Goal: Task Accomplishment & Management: Use online tool/utility

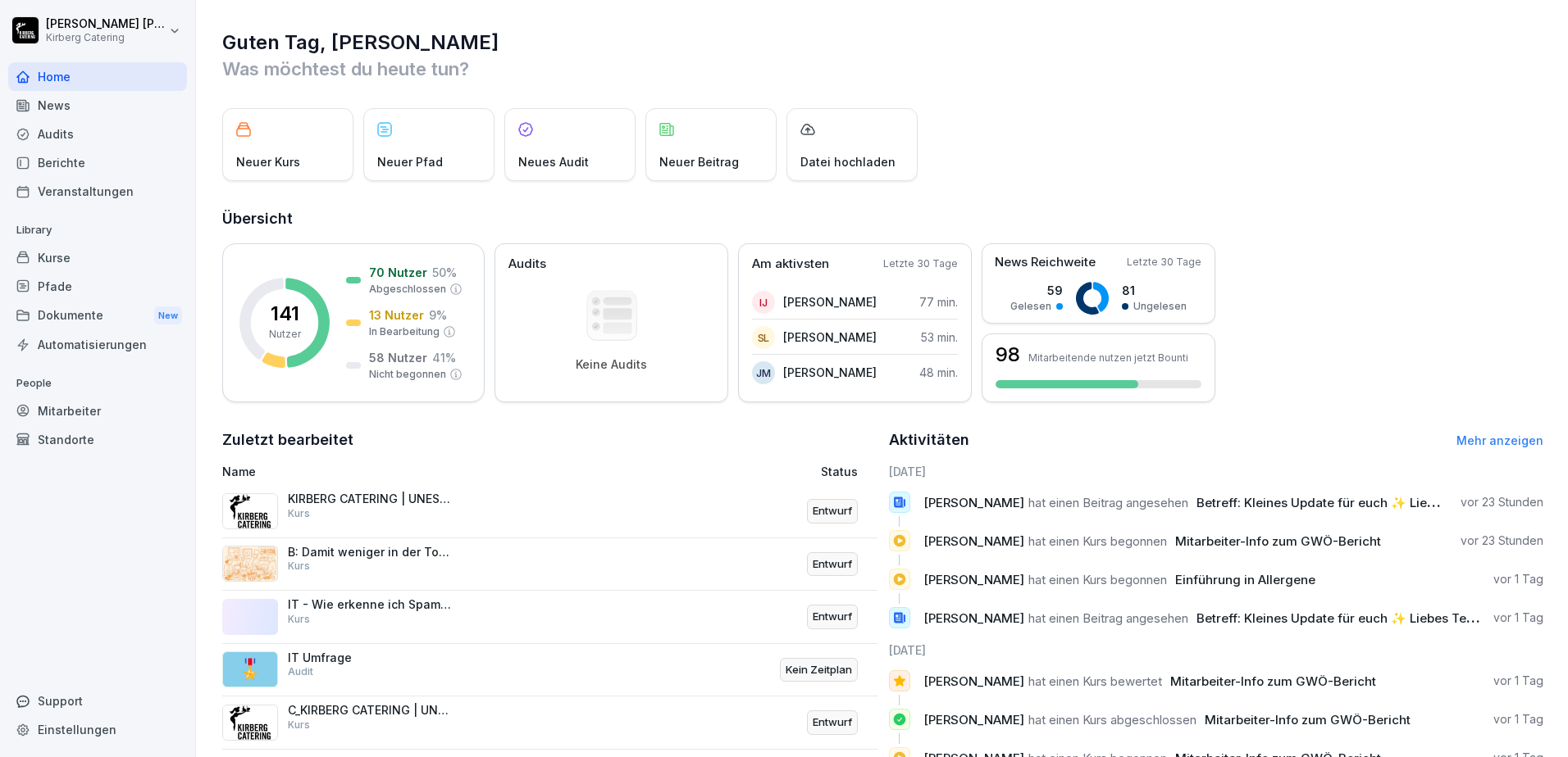
click at [67, 268] on div "Kurse" at bounding box center [97, 257] width 179 height 28
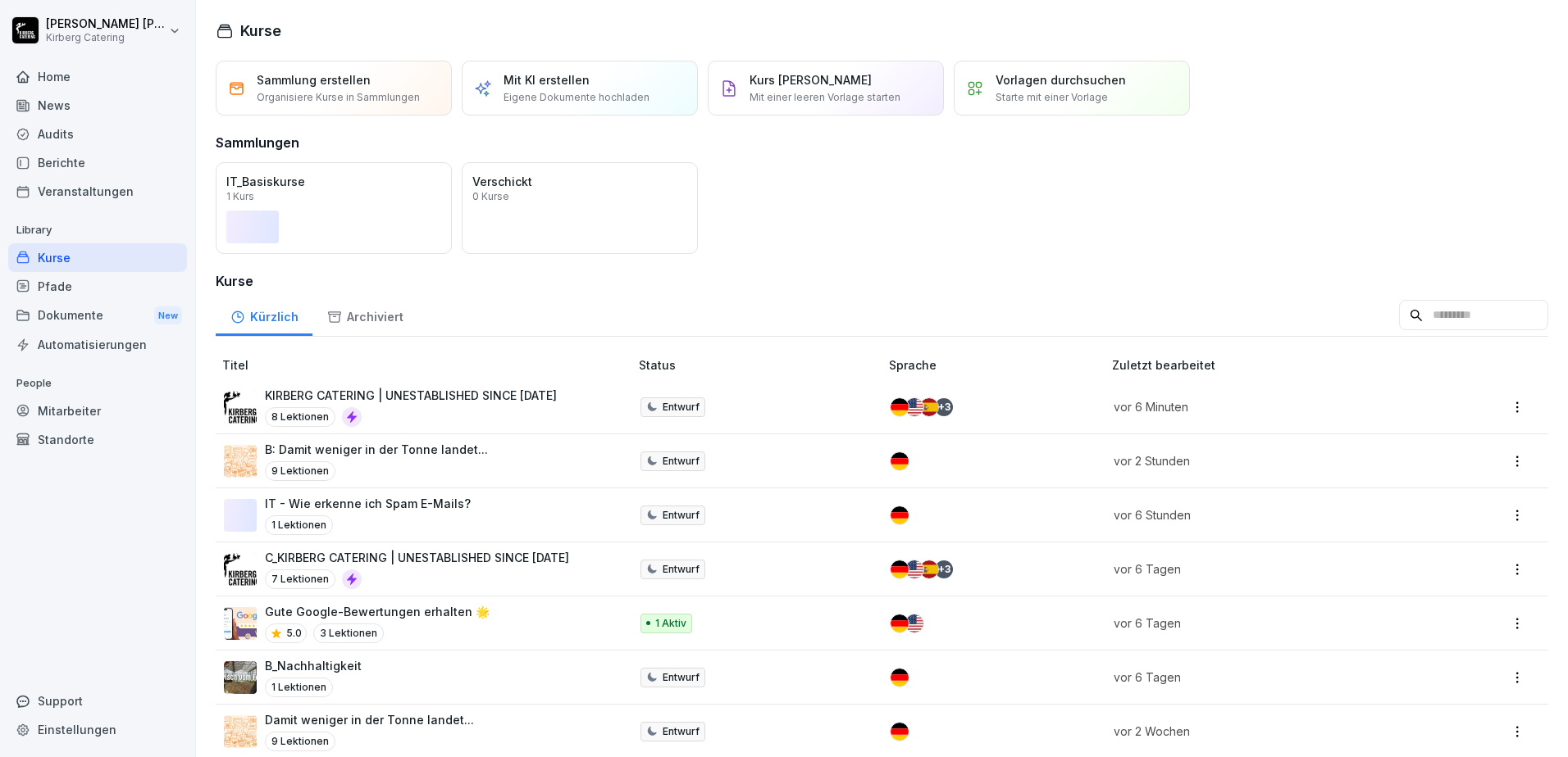
click at [579, 95] on p "Eigene Dokumente hochladen" at bounding box center [576, 97] width 146 height 15
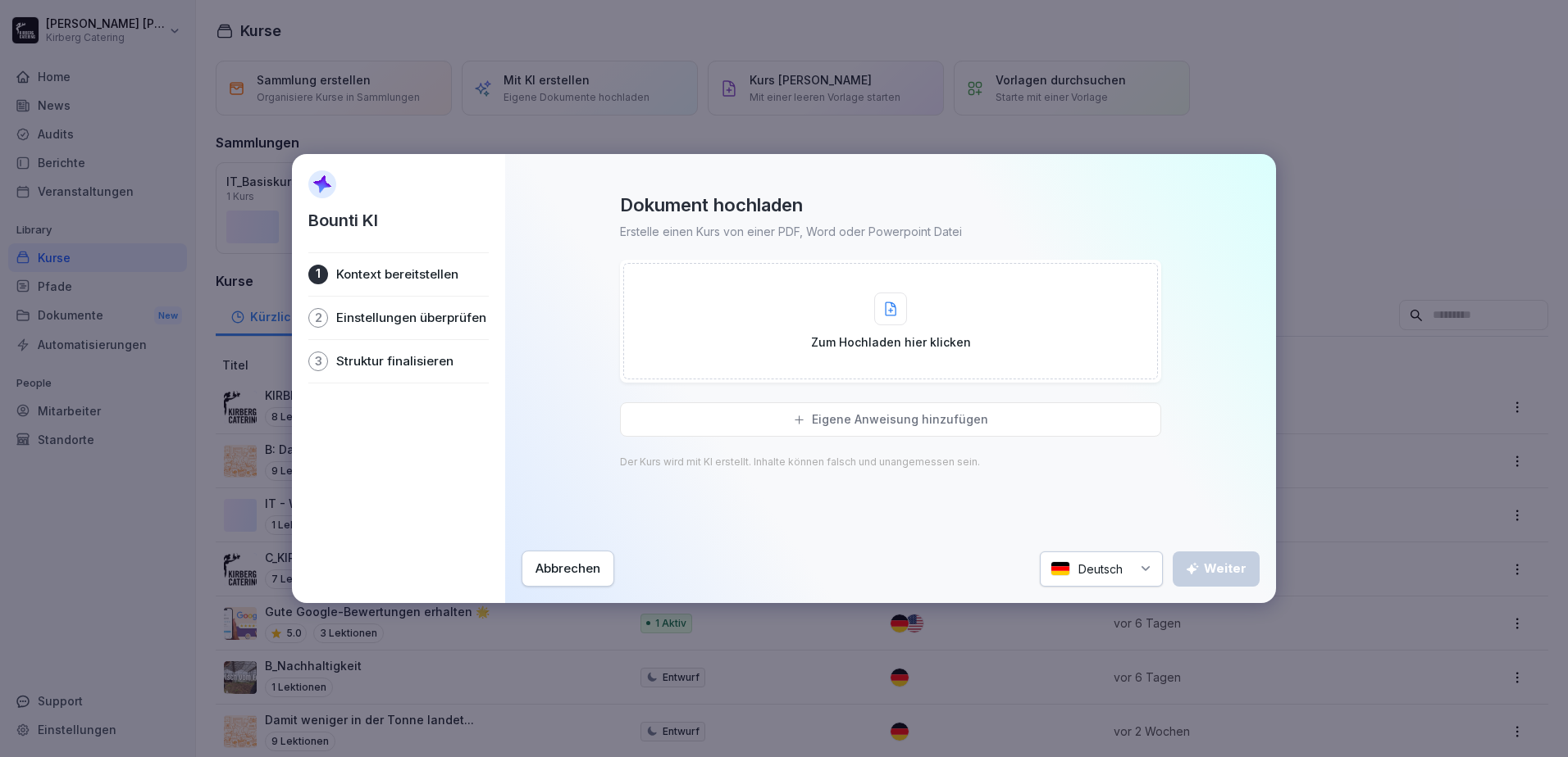
click at [866, 306] on div "Zum Hochladen hier klicken" at bounding box center [890, 321] width 160 height 58
click at [890, 310] on icon at bounding box center [890, 309] width 10 height 13
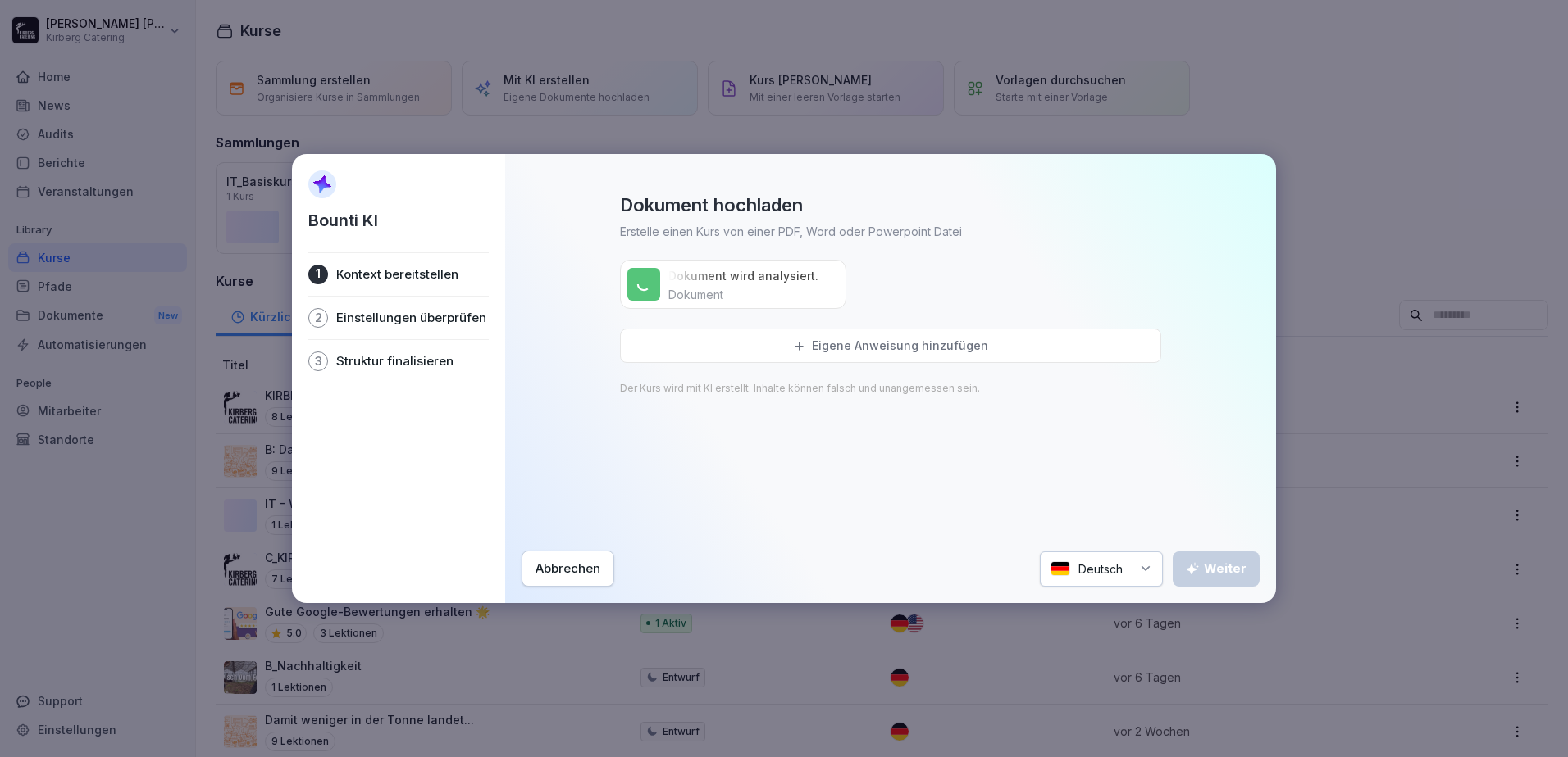
click at [890, 353] on div "Eigene Anweisung hinzufügen" at bounding box center [890, 346] width 541 height 35
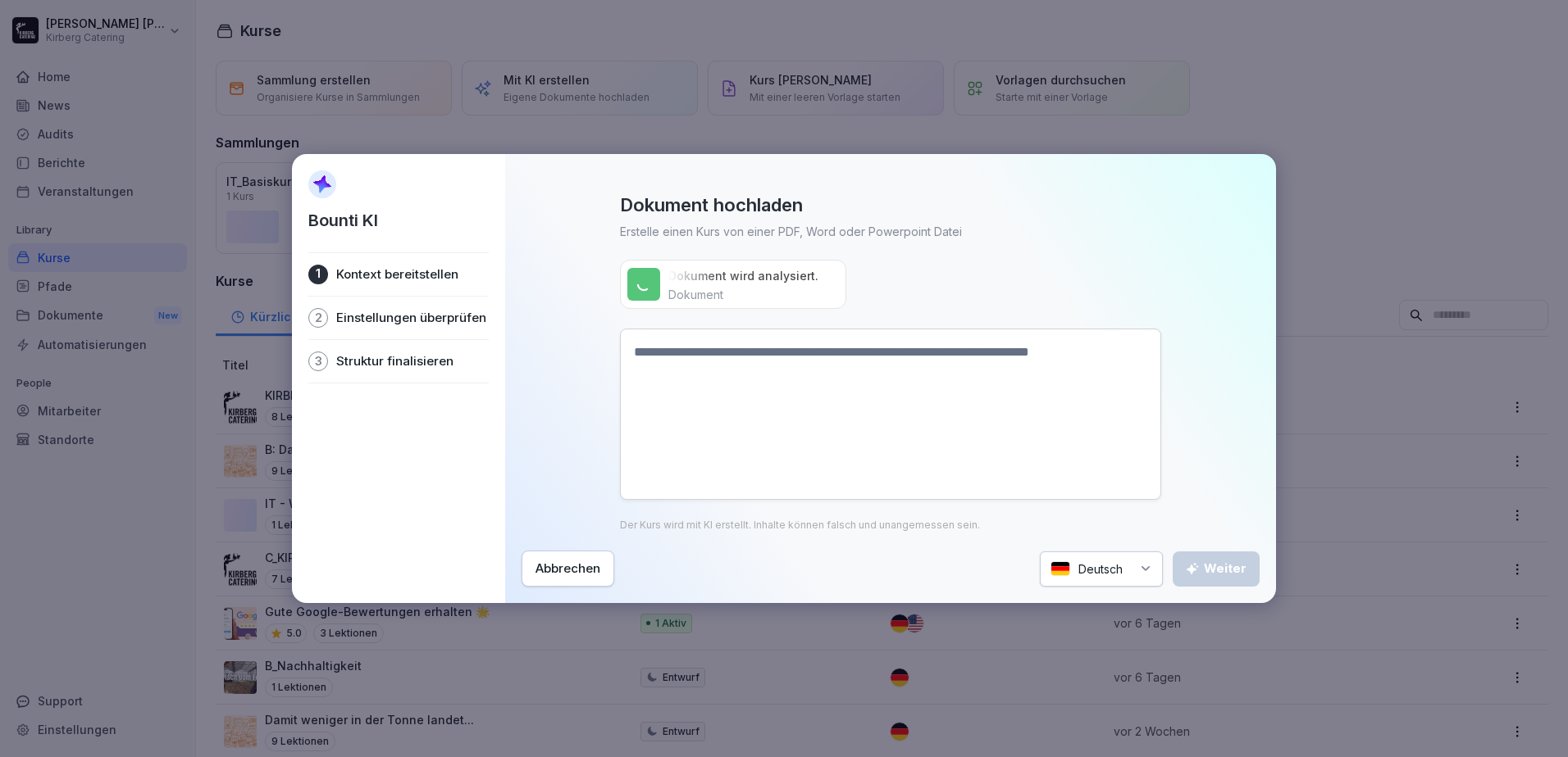
click at [879, 353] on textarea at bounding box center [890, 414] width 541 height 172
type textarea "**********"
click at [1217, 568] on div "Weiter" at bounding box center [1216, 569] width 61 height 18
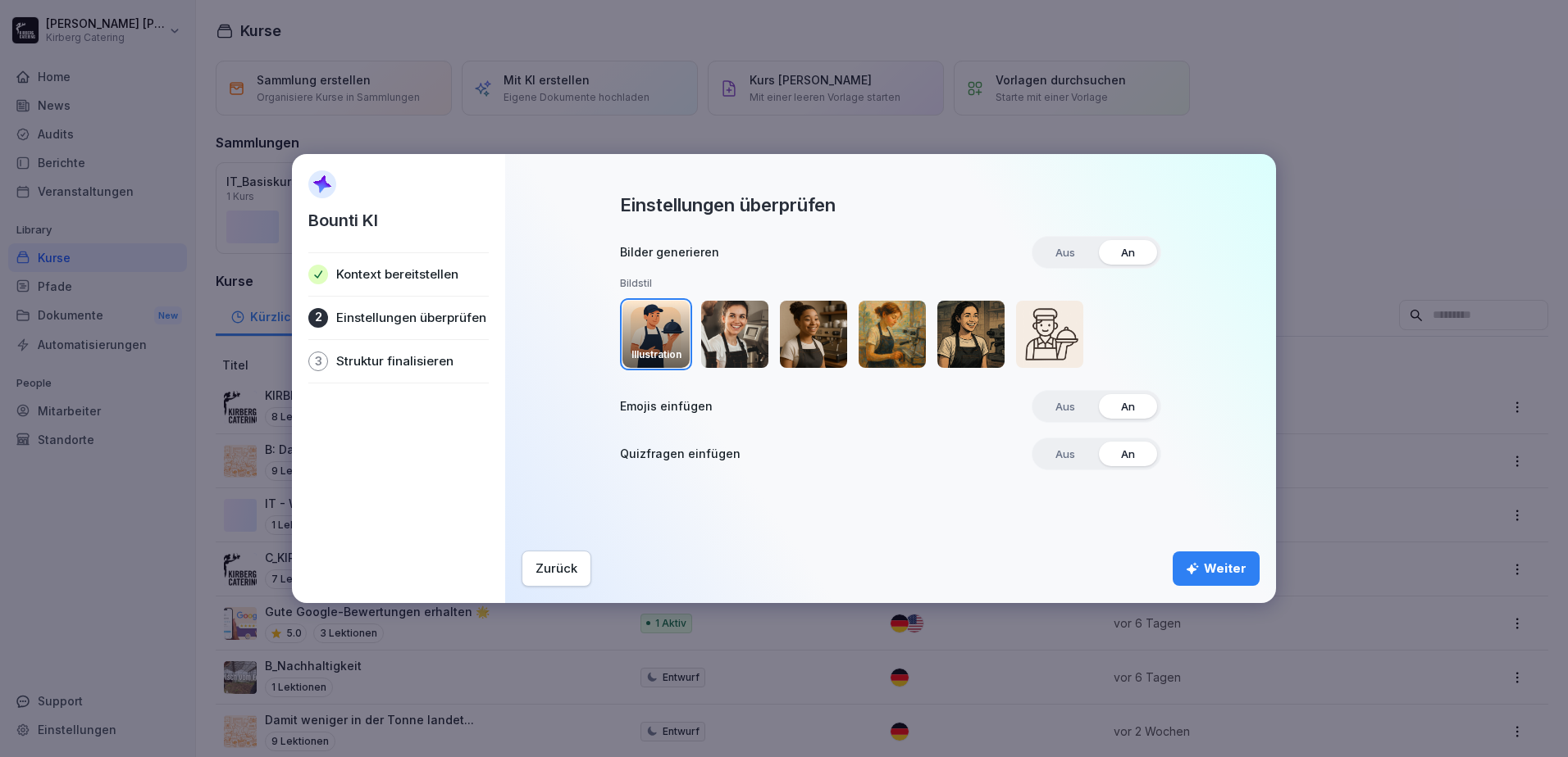
click at [1063, 408] on span "Aus" at bounding box center [1065, 406] width 42 height 25
click at [1064, 455] on span "Aus" at bounding box center [1065, 453] width 42 height 25
click at [1204, 573] on div "Weiter" at bounding box center [1216, 569] width 61 height 18
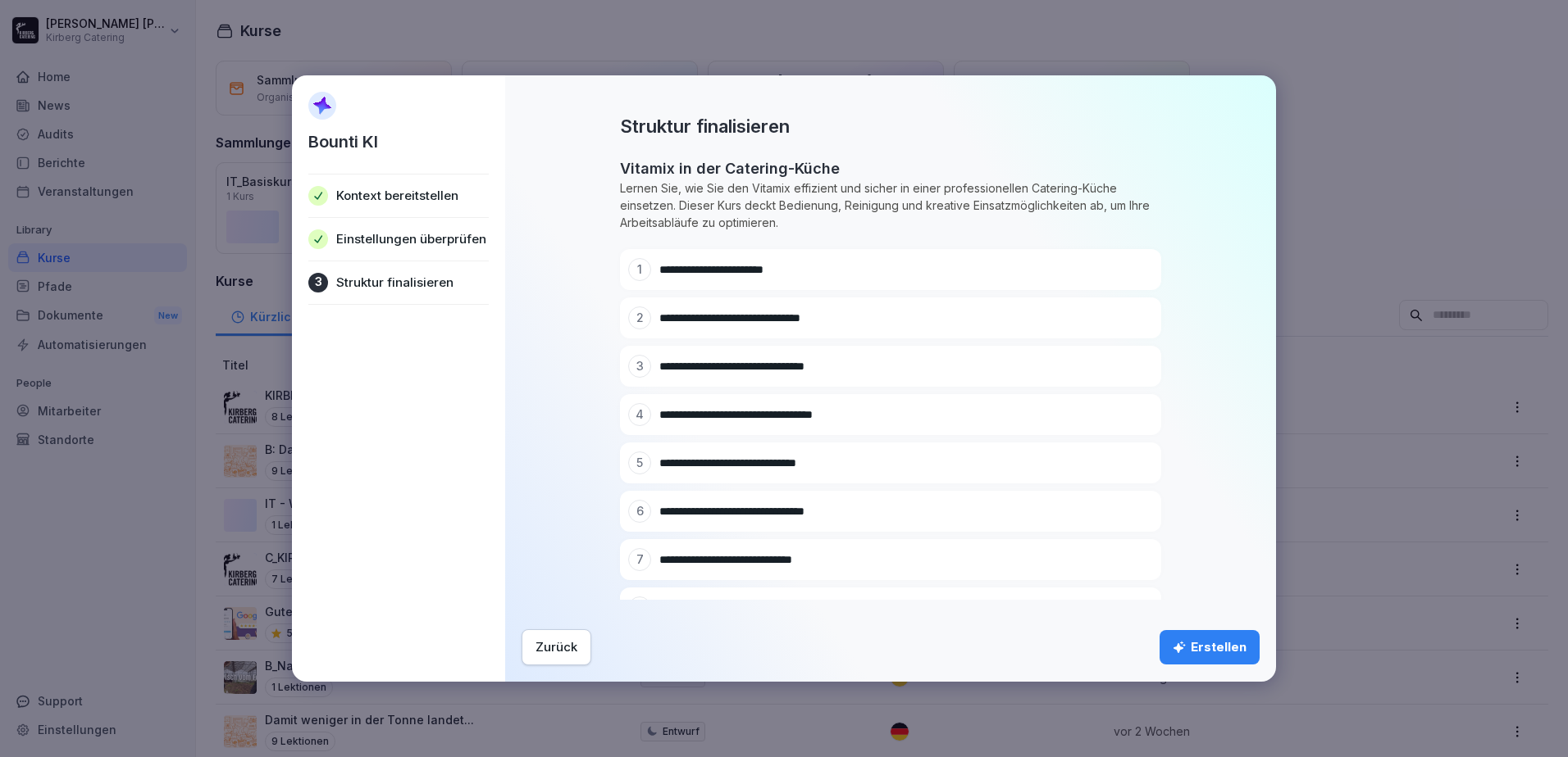
click at [1134, 415] on icon at bounding box center [1137, 415] width 8 height 9
click at [1134, 418] on icon at bounding box center [1137, 415] width 8 height 9
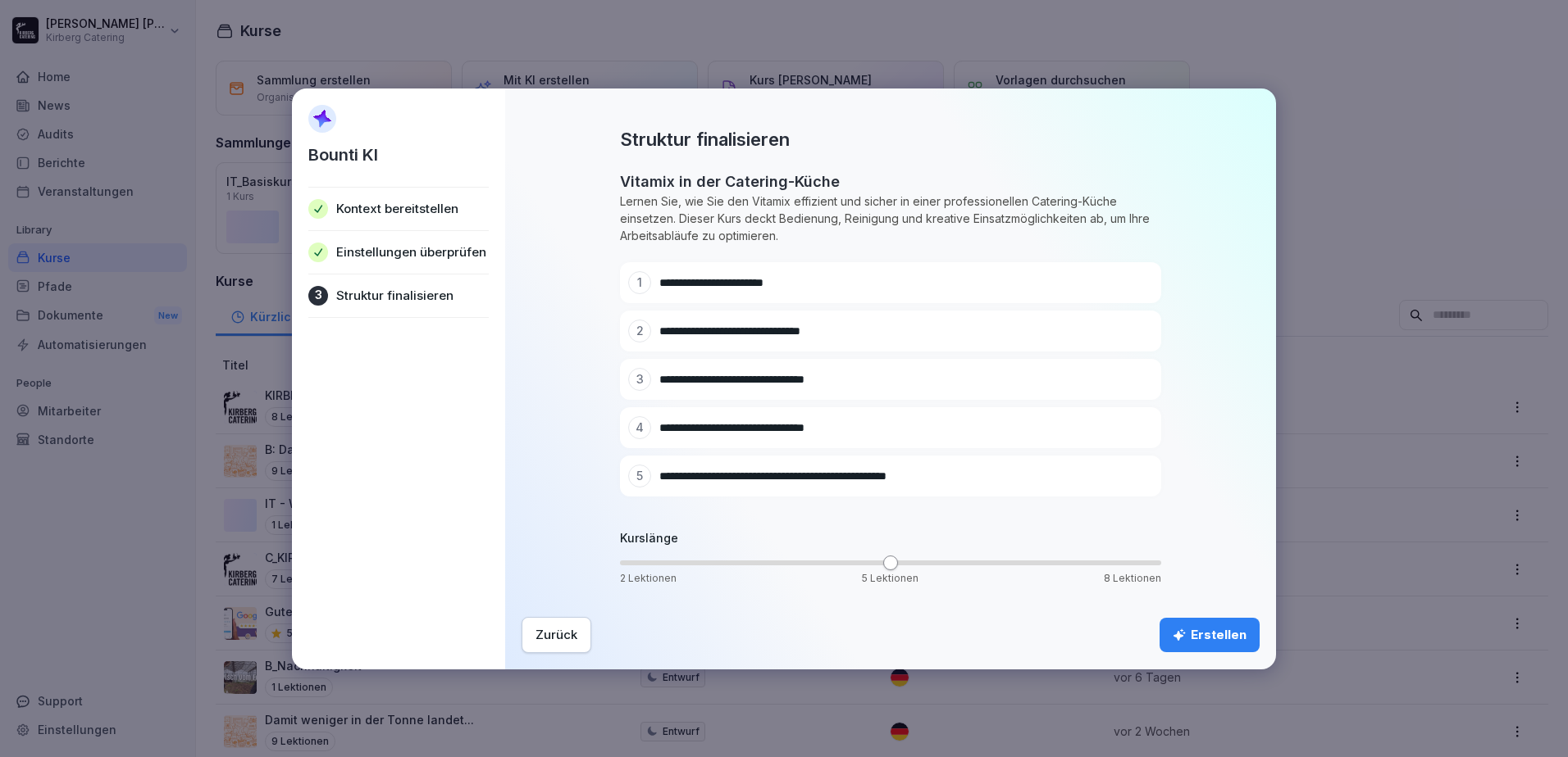
click at [1140, 423] on icon at bounding box center [1137, 428] width 8 height 9
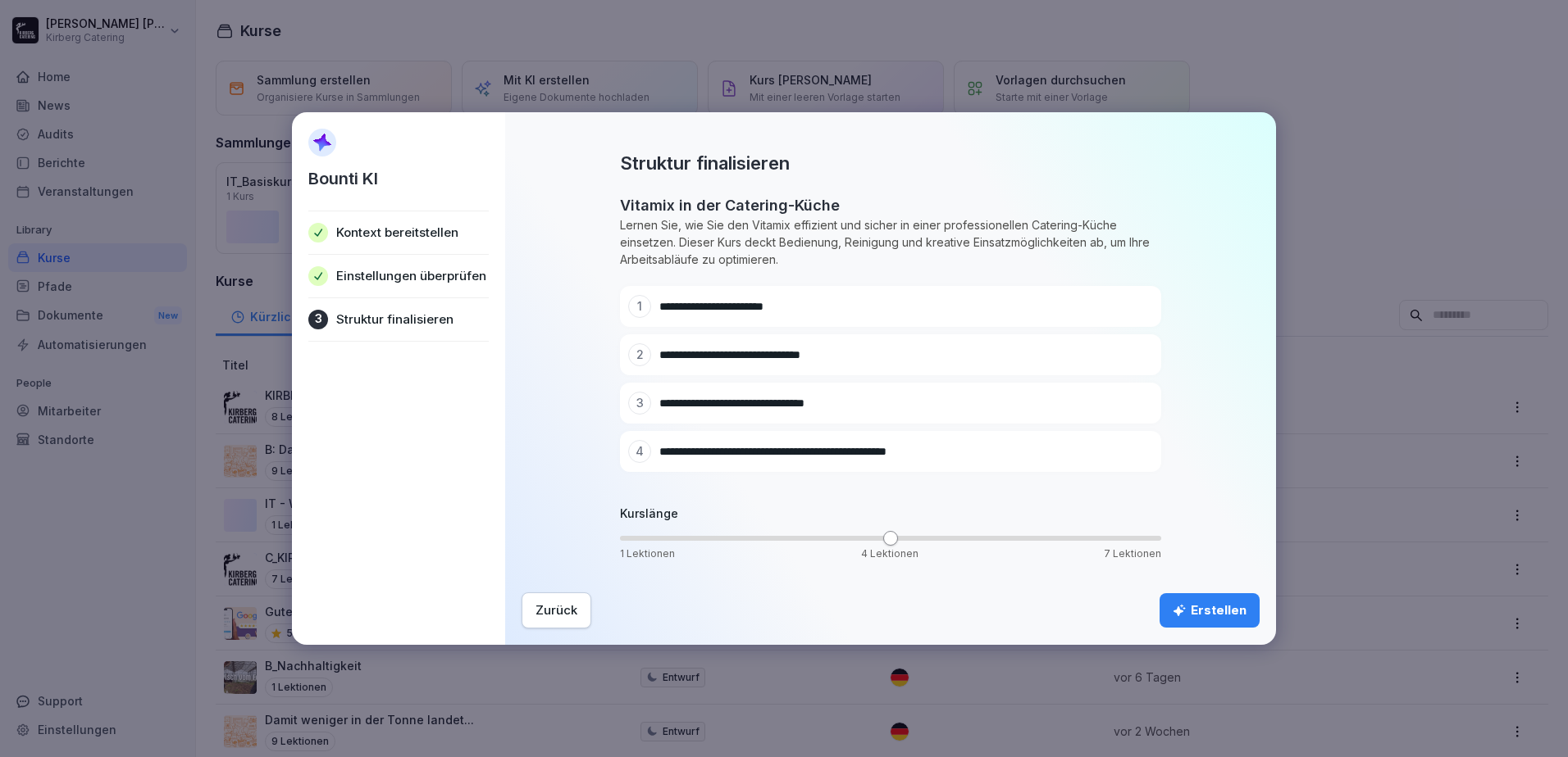
click at [1140, 450] on icon at bounding box center [1137, 451] width 12 height 12
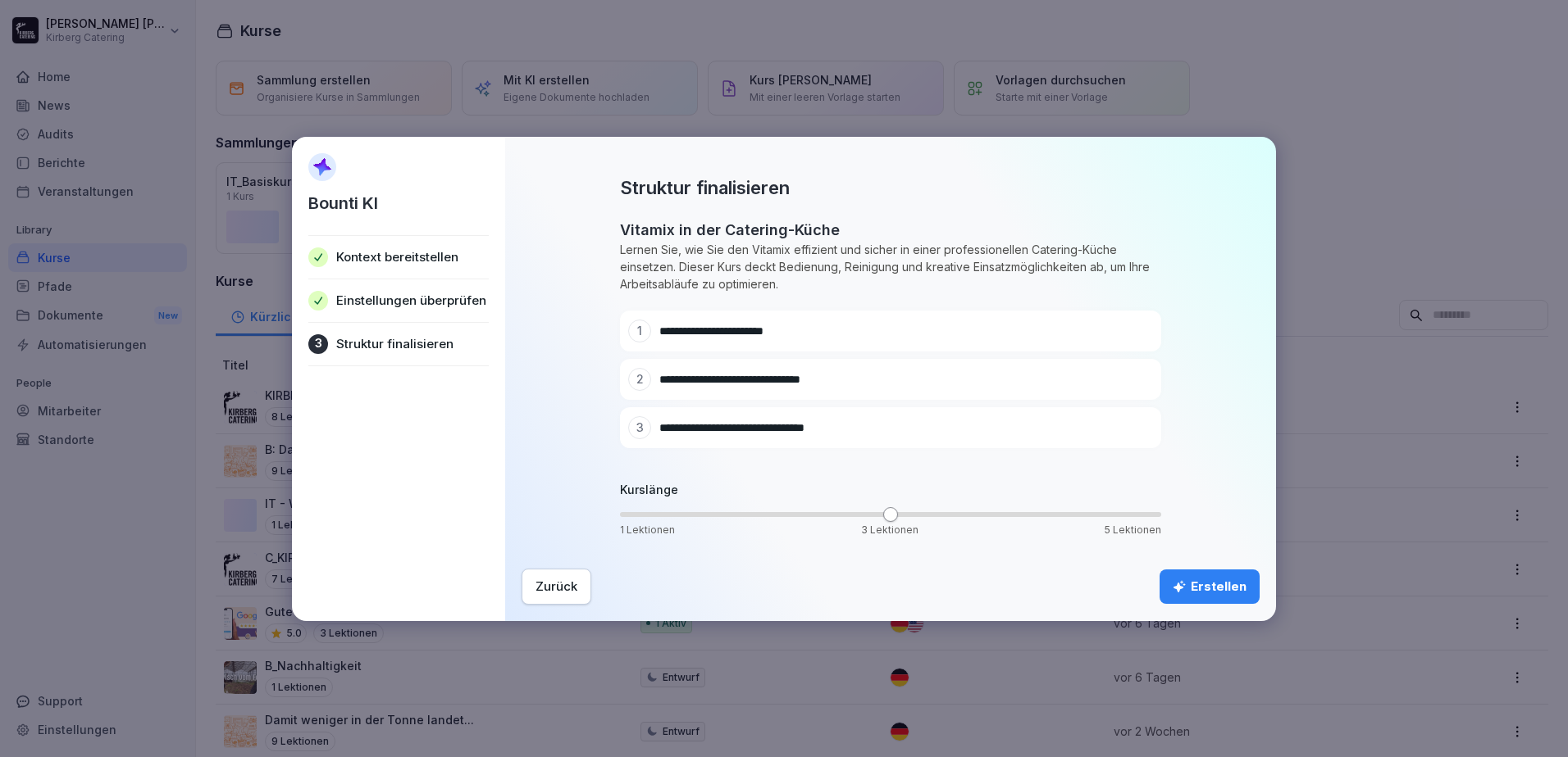
click at [1211, 583] on div "Erstellen" at bounding box center [1209, 587] width 73 height 18
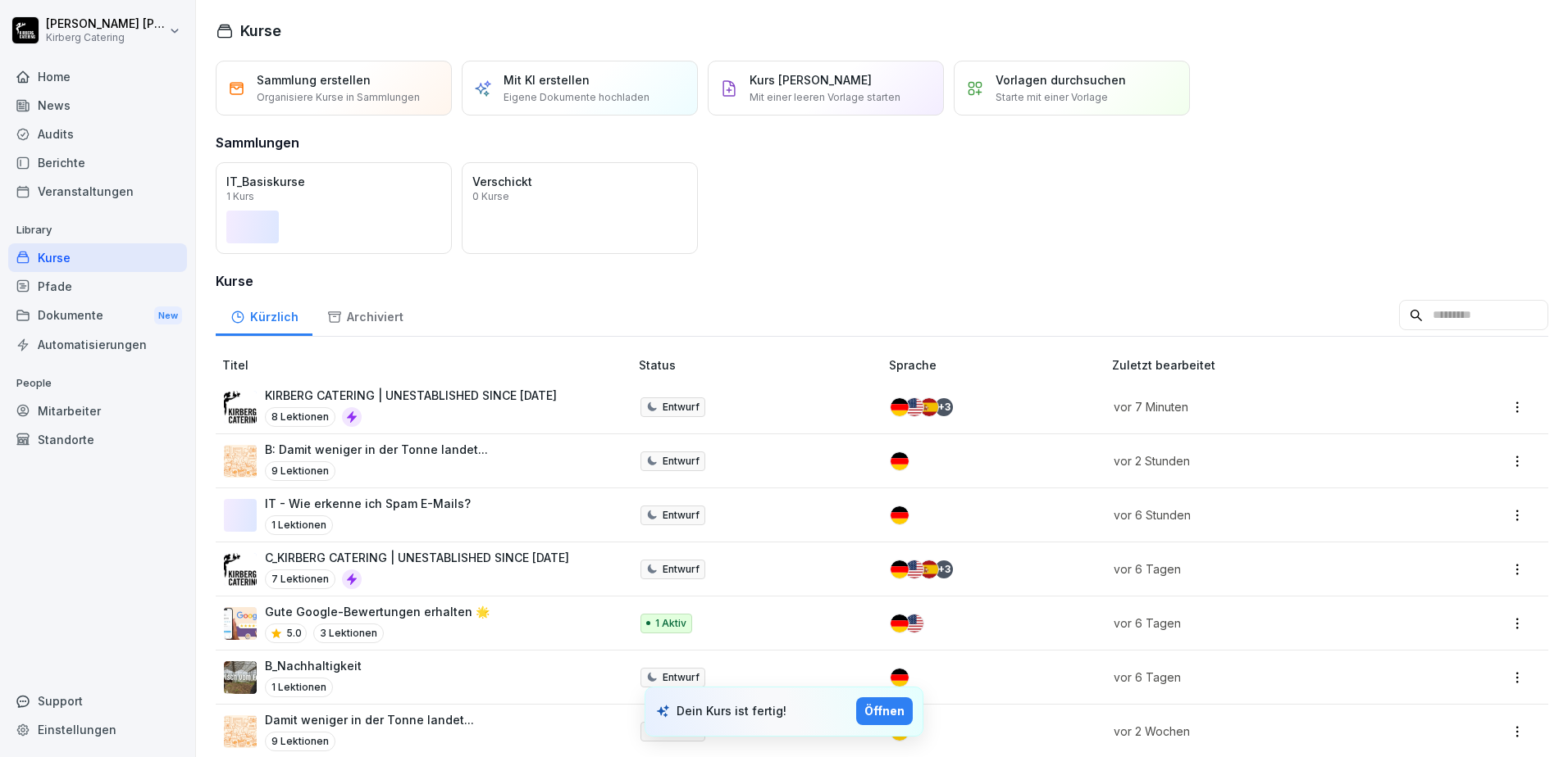
click at [897, 708] on div "Öffnen" at bounding box center [884, 711] width 40 height 18
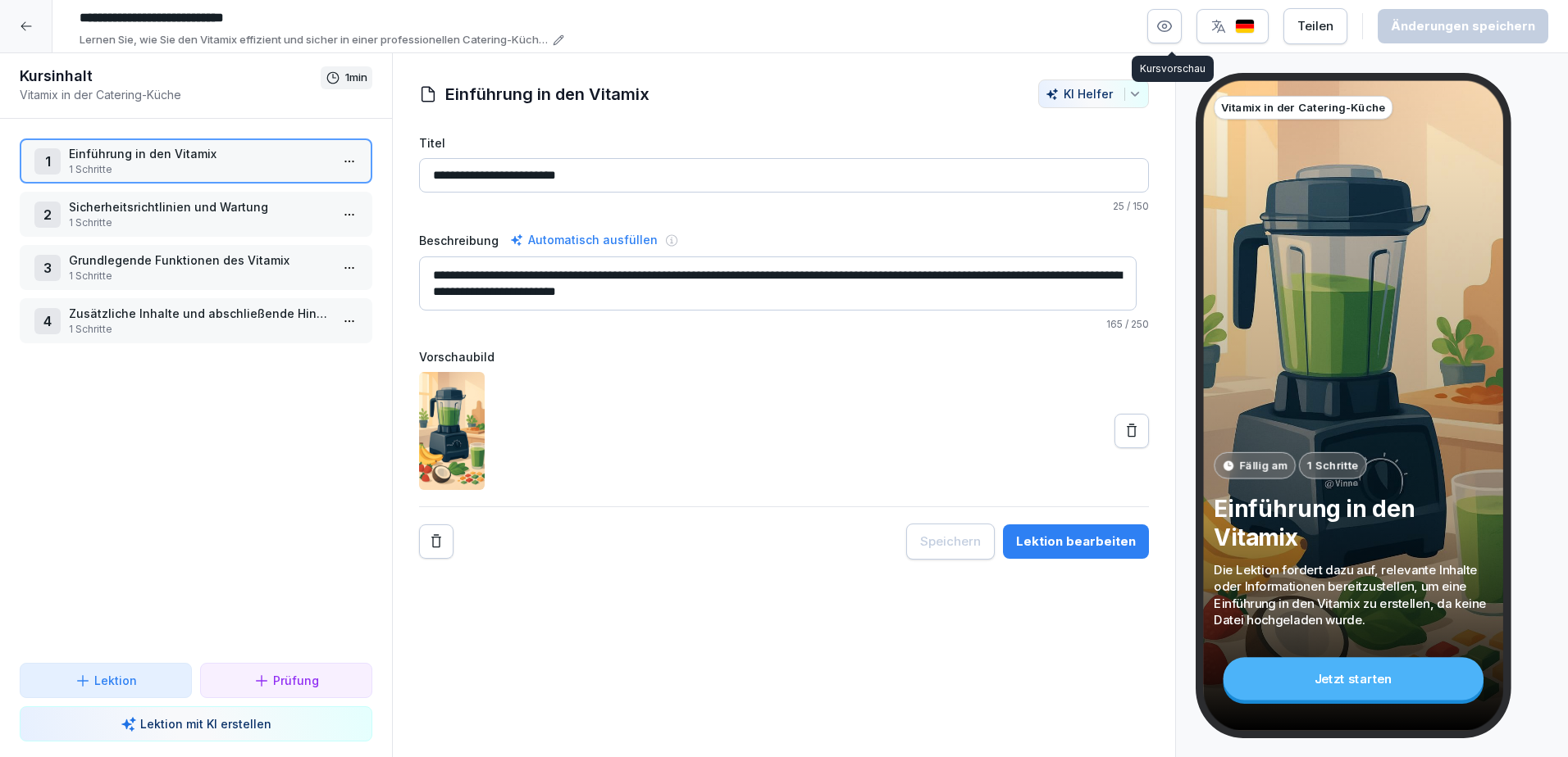
click at [1171, 26] on icon "button" at bounding box center [1164, 27] width 17 height 17
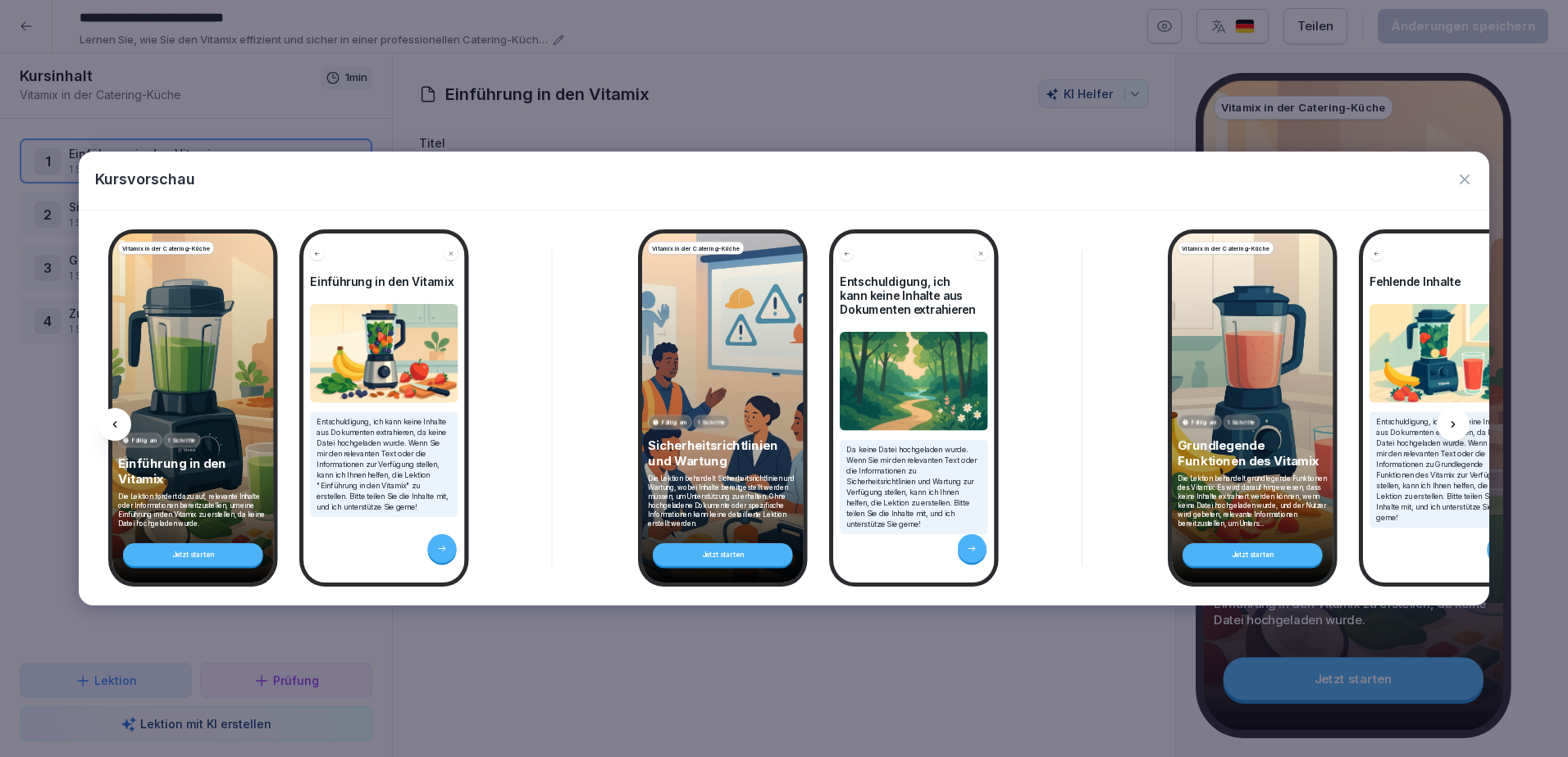
click at [1450, 421] on icon at bounding box center [1453, 425] width 13 height 13
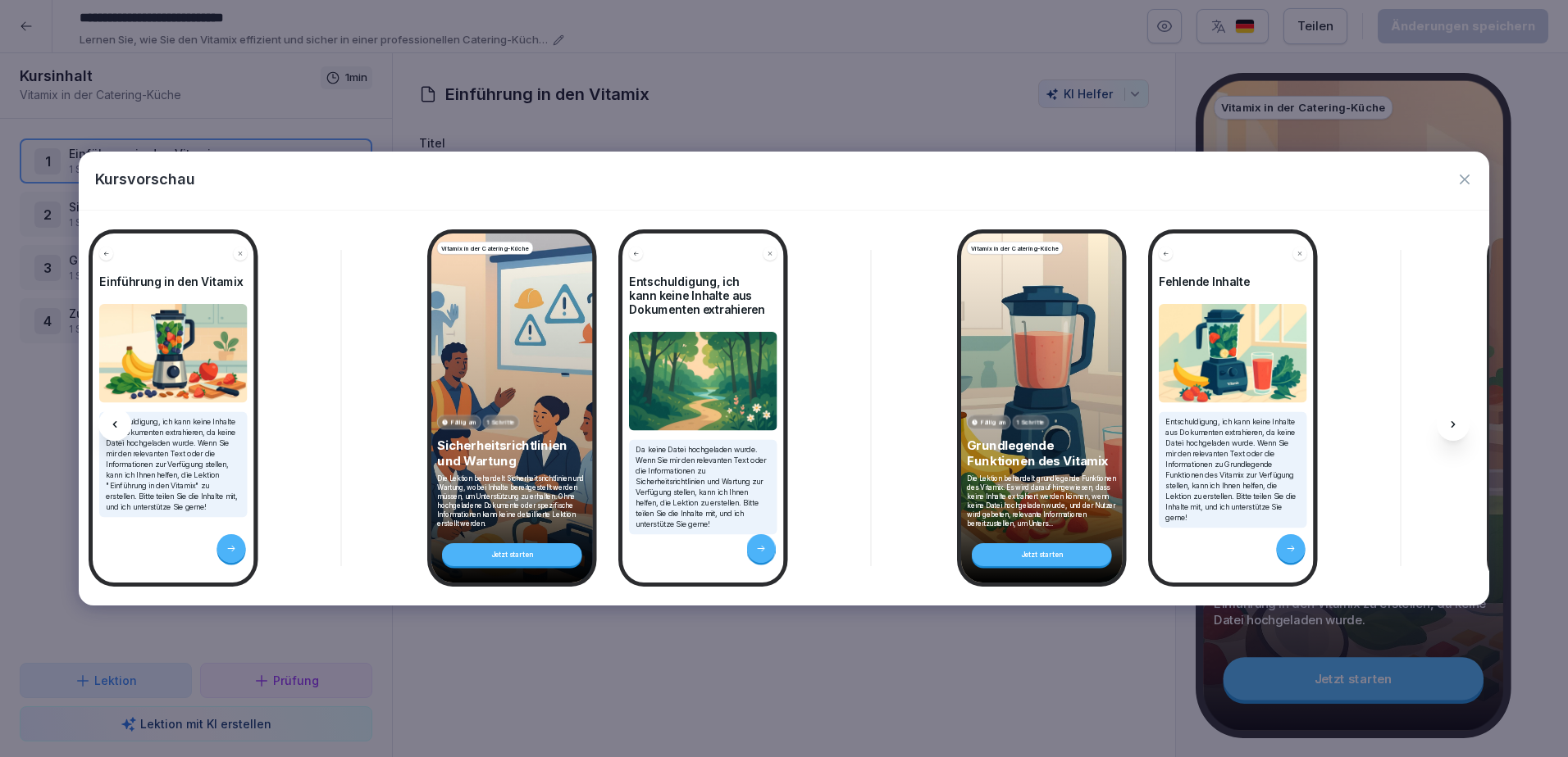
scroll to position [0, 218]
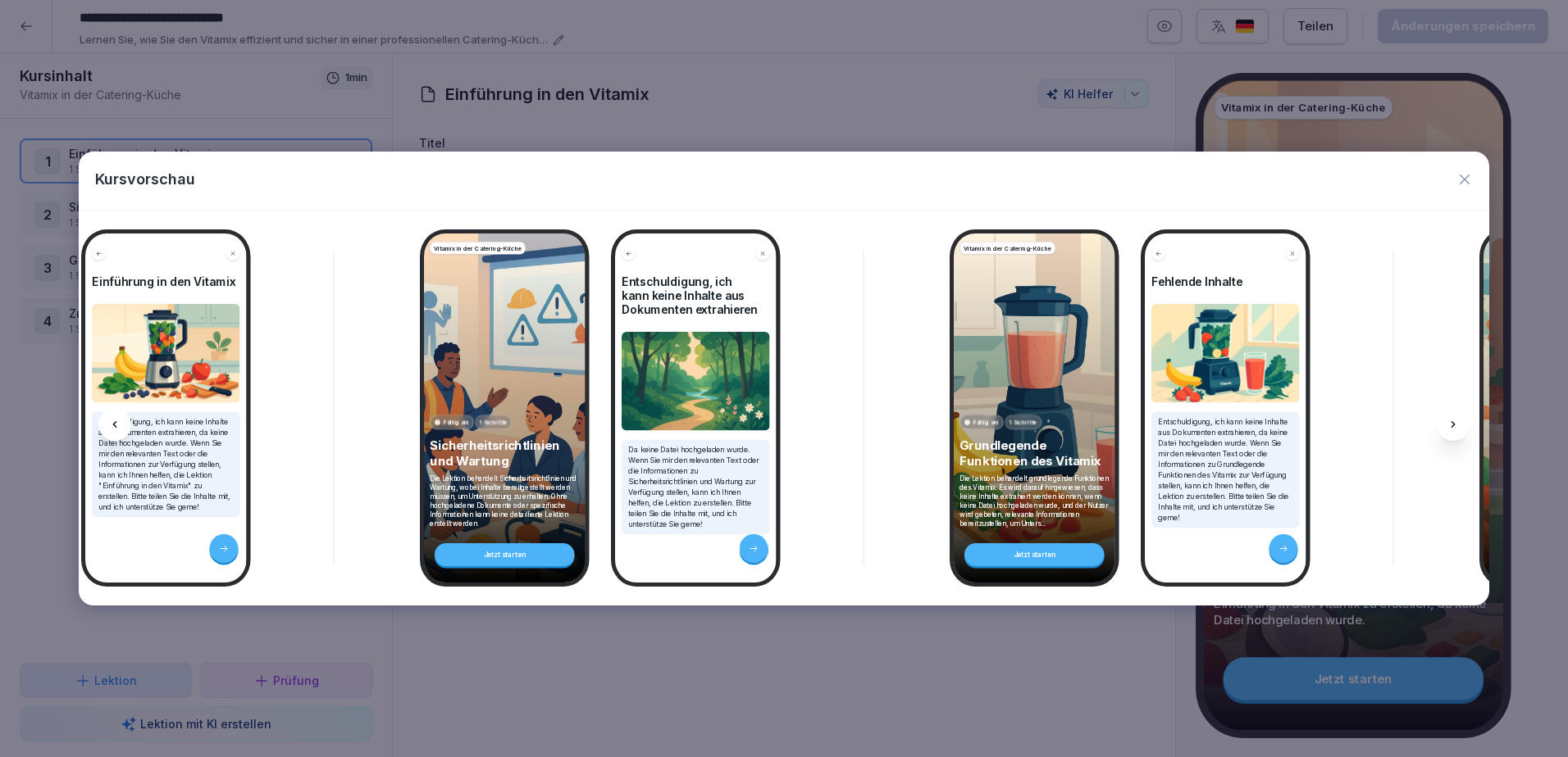
click at [1450, 421] on icon at bounding box center [1453, 425] width 13 height 13
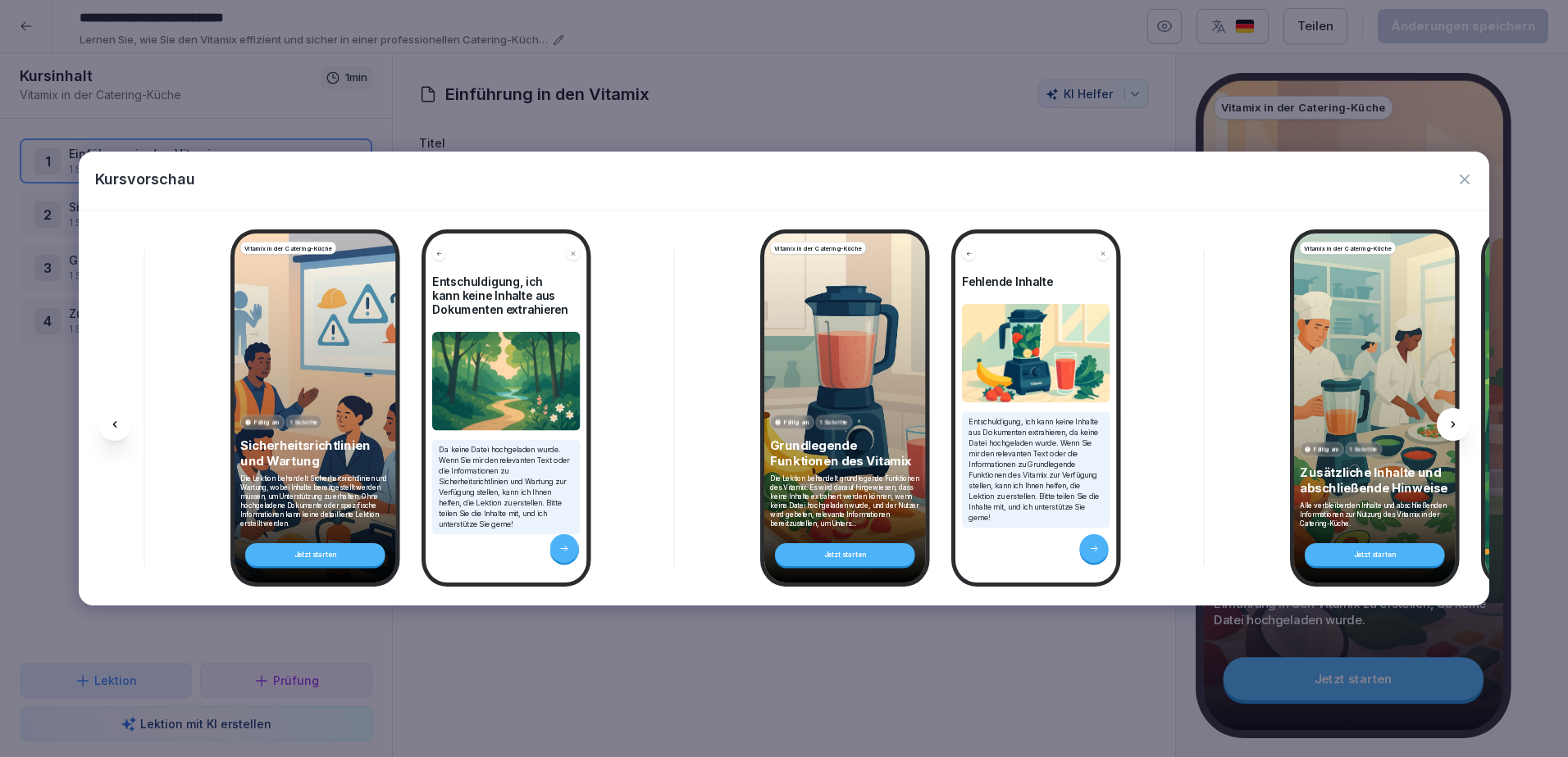
scroll to position [0, 438]
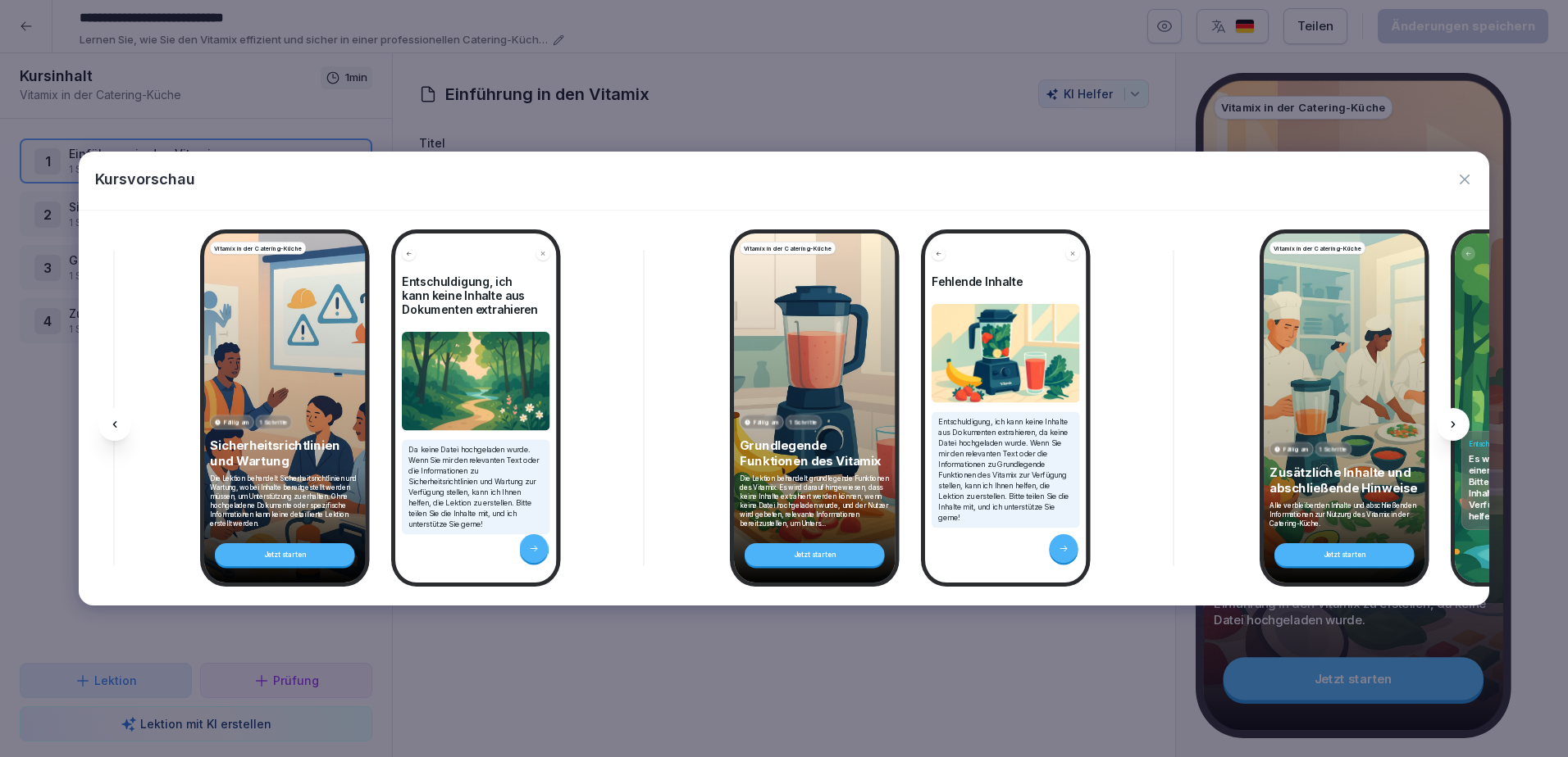
click at [1450, 421] on icon at bounding box center [1453, 425] width 13 height 13
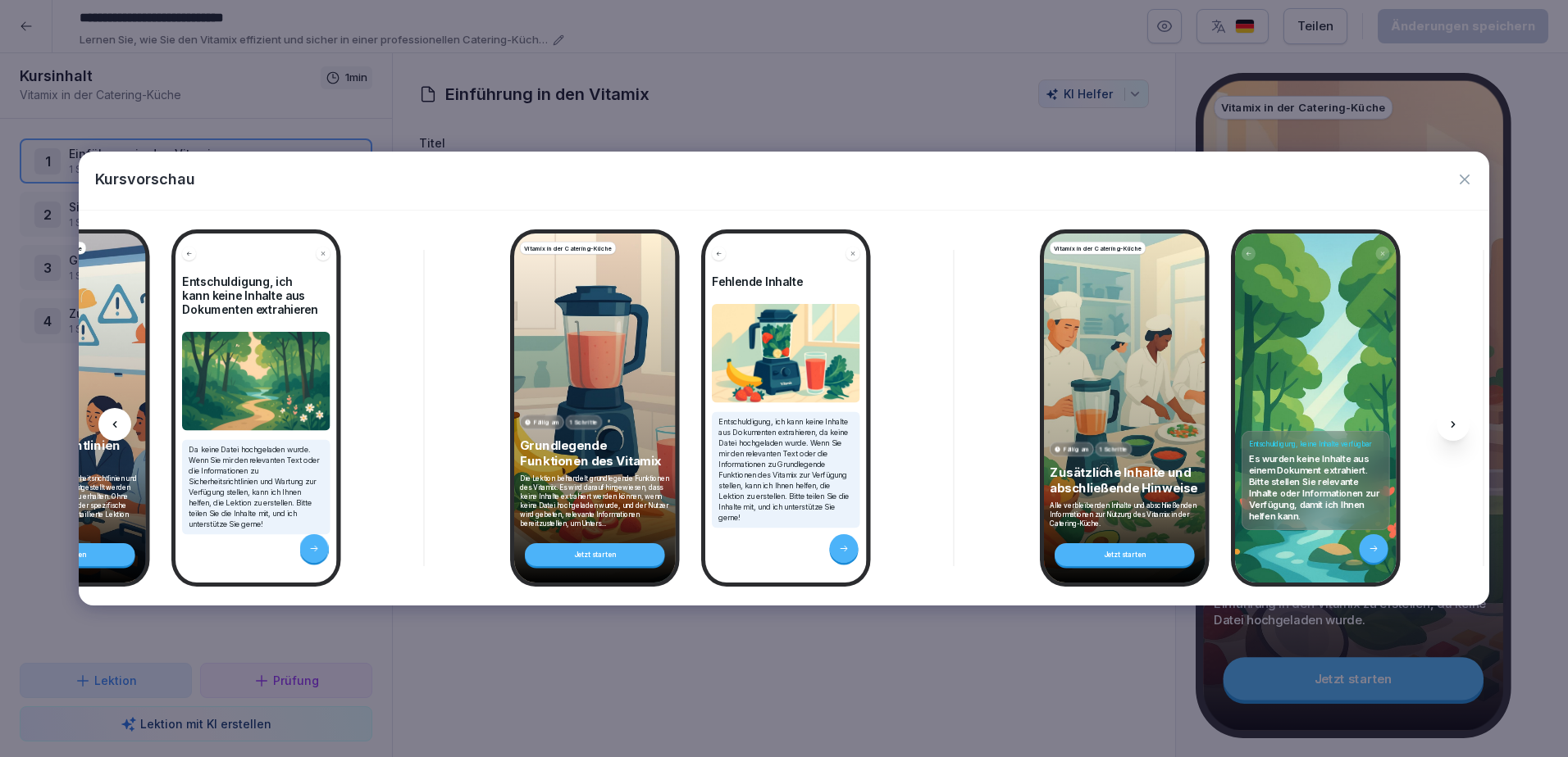
scroll to position [0, 657]
click at [119, 420] on icon at bounding box center [115, 425] width 13 height 13
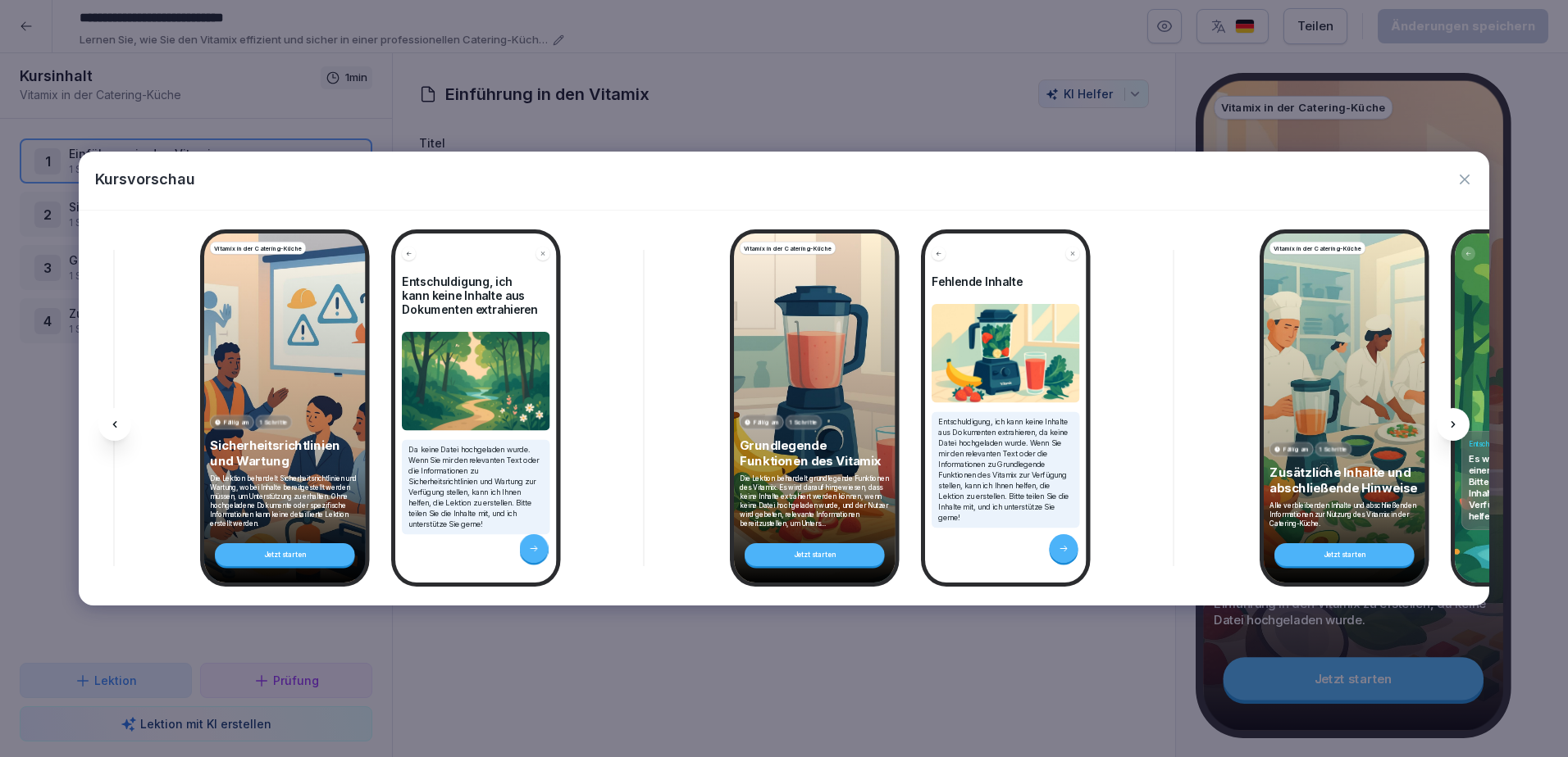
click at [119, 420] on icon at bounding box center [115, 425] width 13 height 13
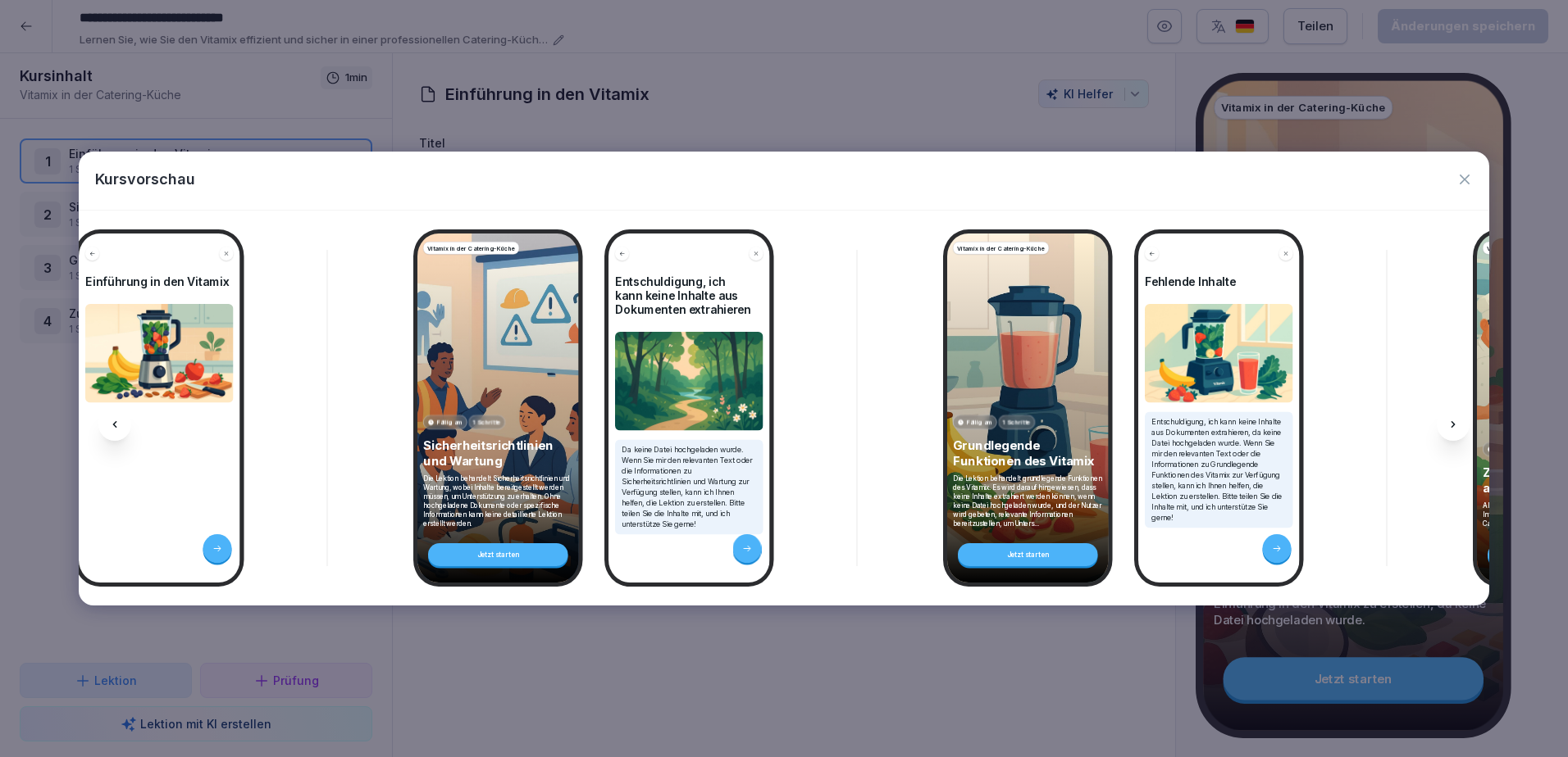
scroll to position [0, 218]
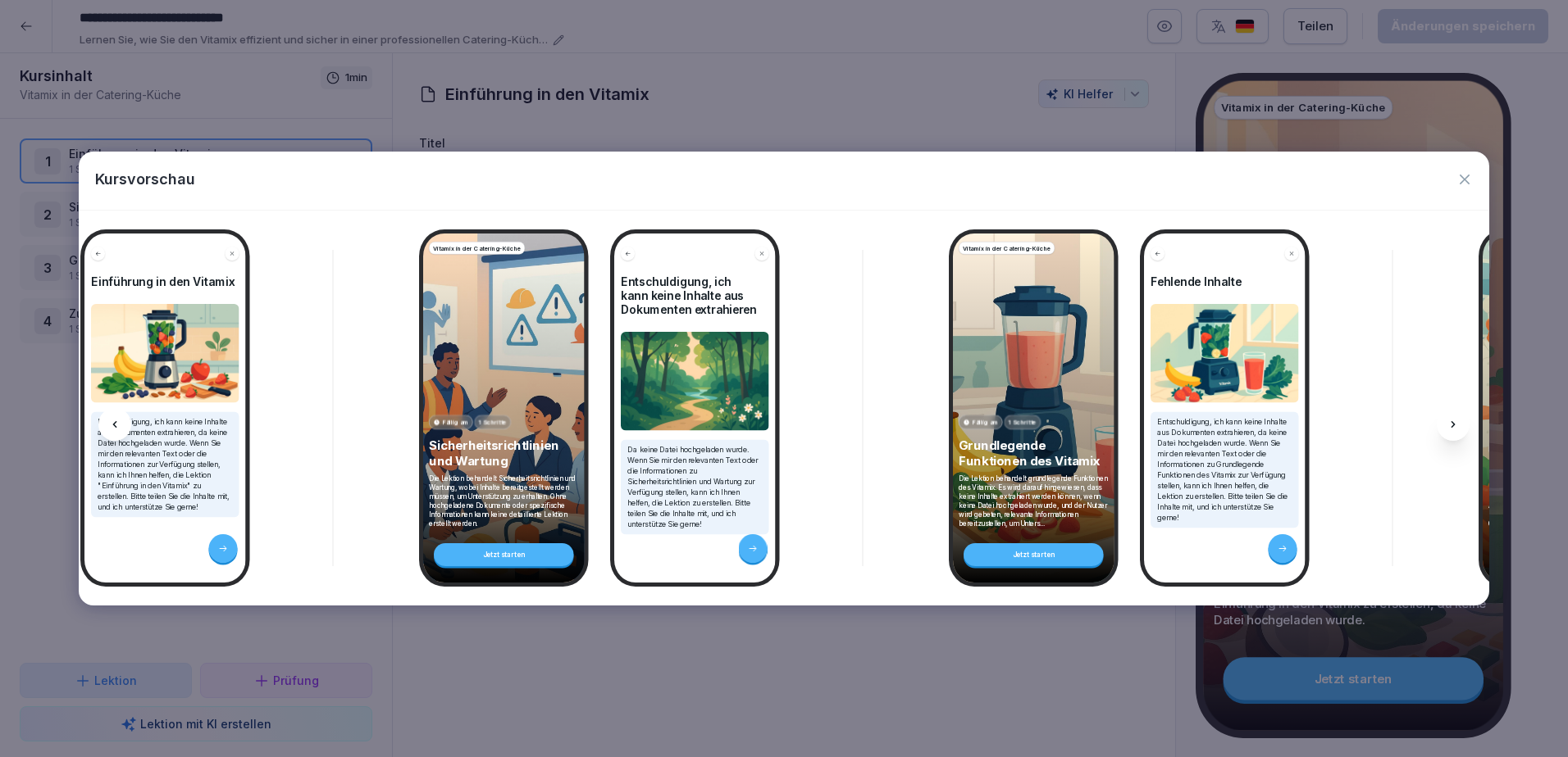
click at [119, 420] on icon at bounding box center [115, 425] width 13 height 13
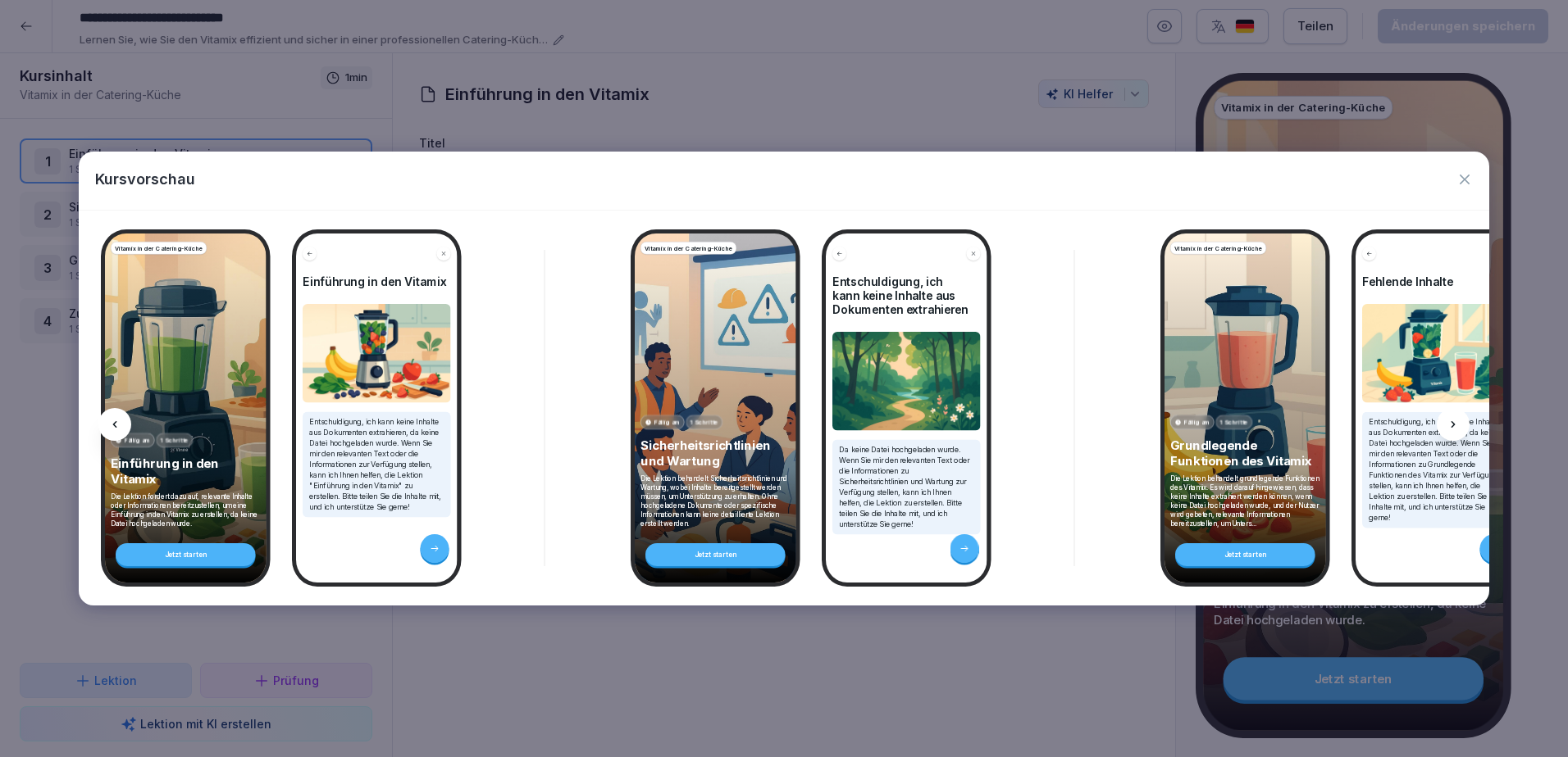
scroll to position [0, 0]
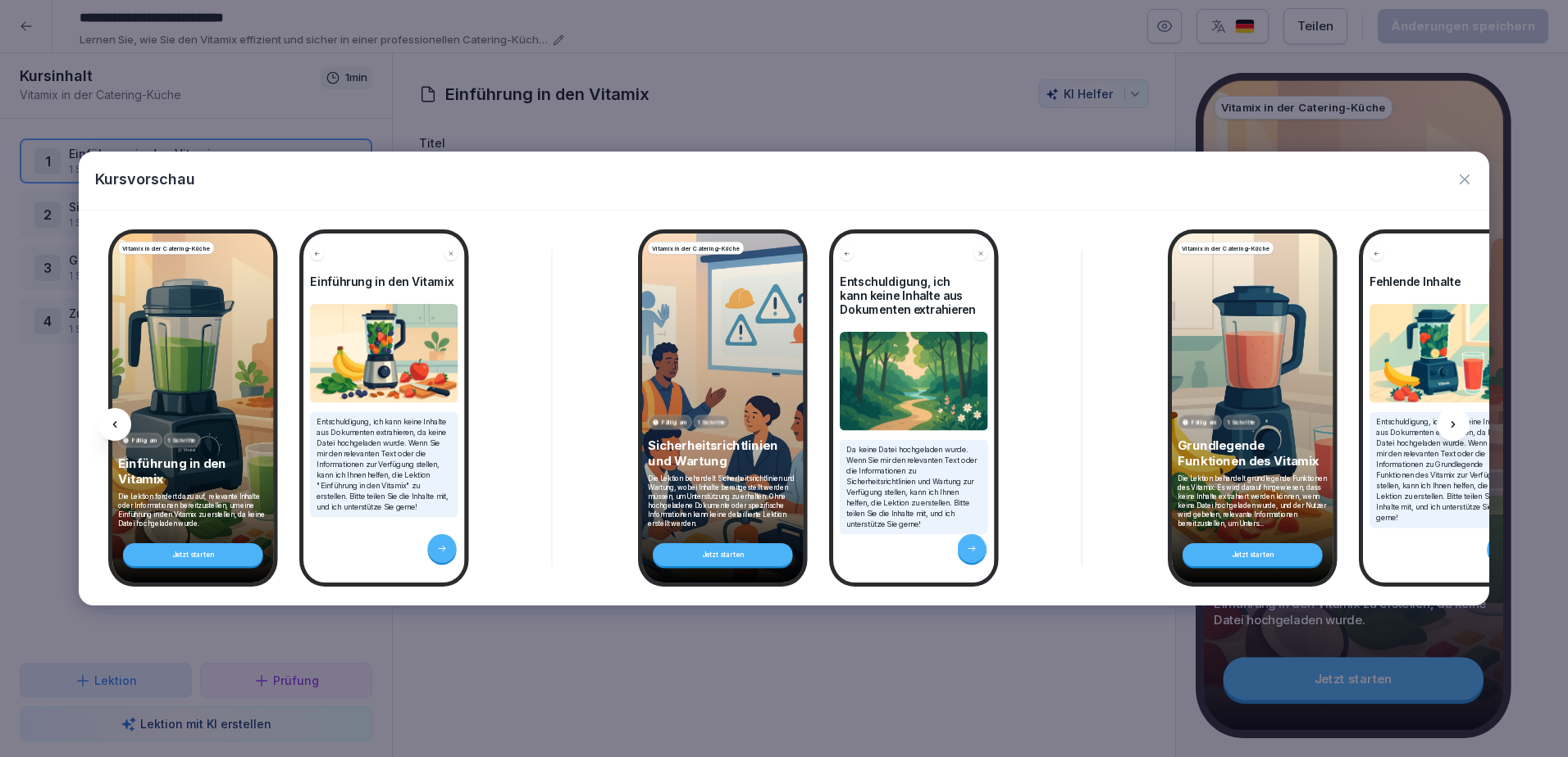
click at [119, 420] on icon at bounding box center [115, 425] width 13 height 13
click at [1464, 178] on icon "button" at bounding box center [1464, 180] width 17 height 17
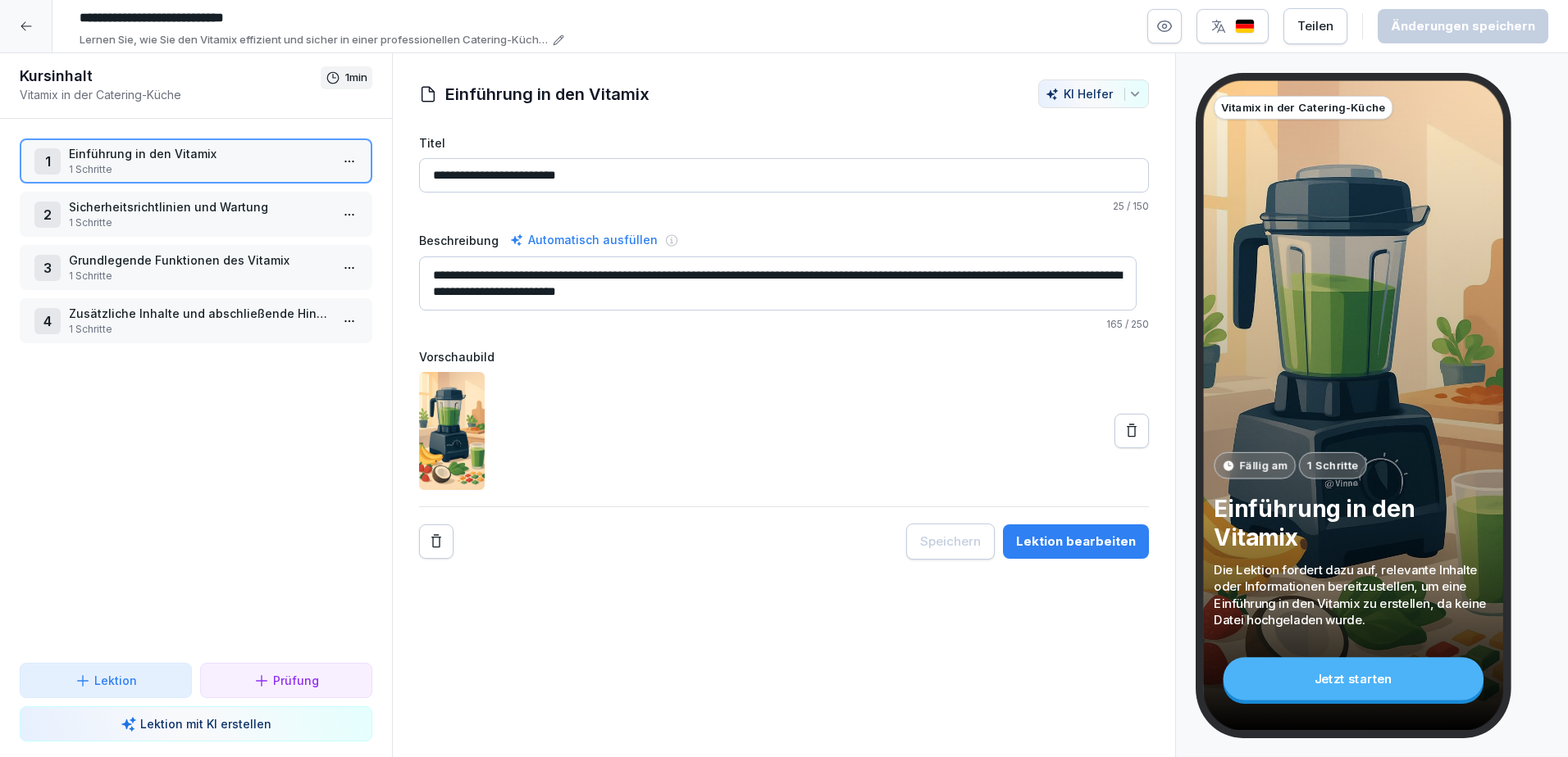
click at [1128, 88] on icon "button" at bounding box center [1135, 95] width 13 height 13
click at [664, 86] on html "**********" at bounding box center [784, 378] width 1568 height 757
click at [555, 41] on icon at bounding box center [558, 40] width 12 height 12
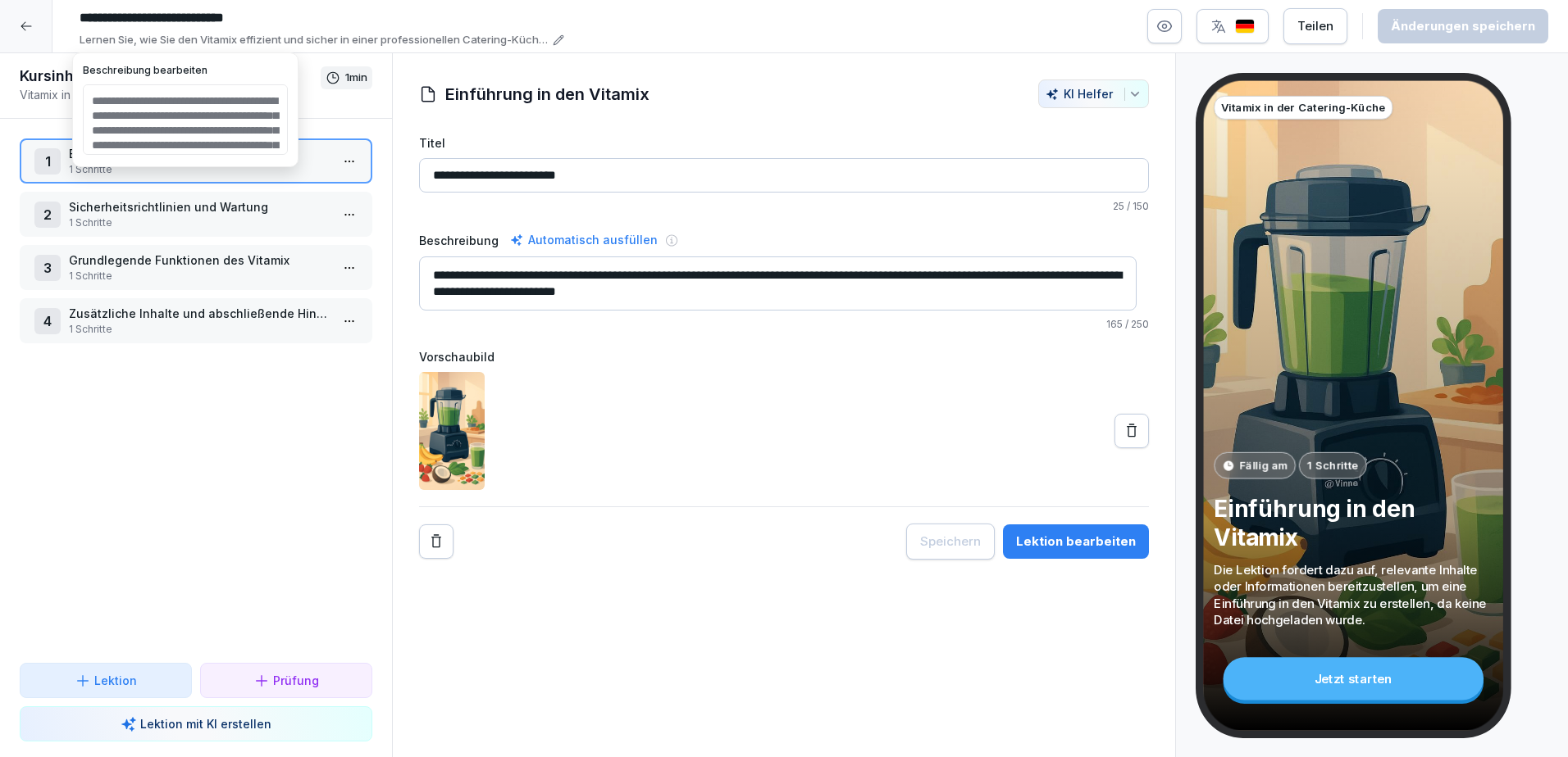
scroll to position [65, 0]
click at [783, 114] on div "**********" at bounding box center [783, 319] width 730 height 480
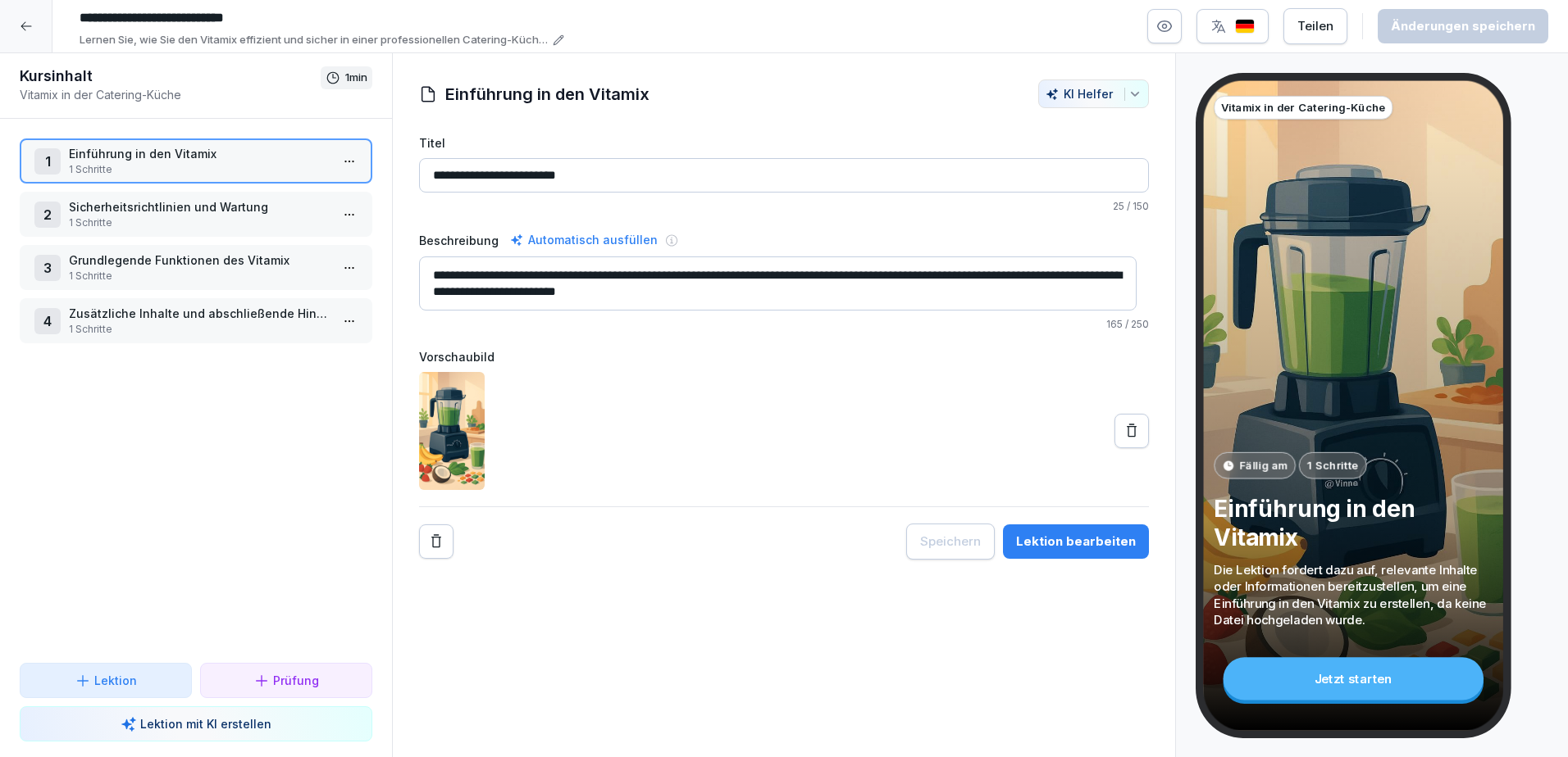
click at [29, 27] on icon at bounding box center [26, 26] width 13 height 13
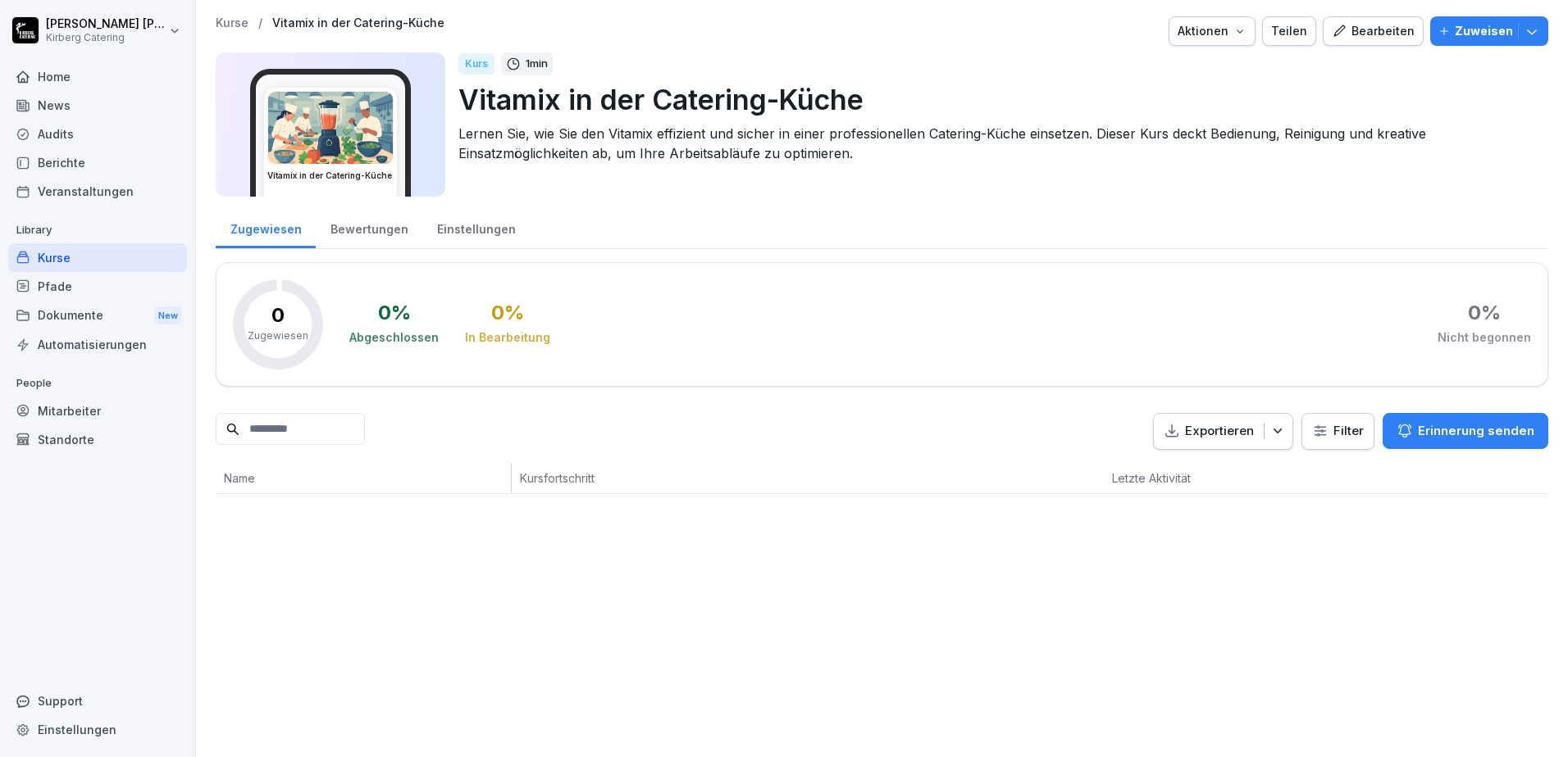
click at [1241, 34] on icon "button" at bounding box center [1239, 31] width 13 height 13
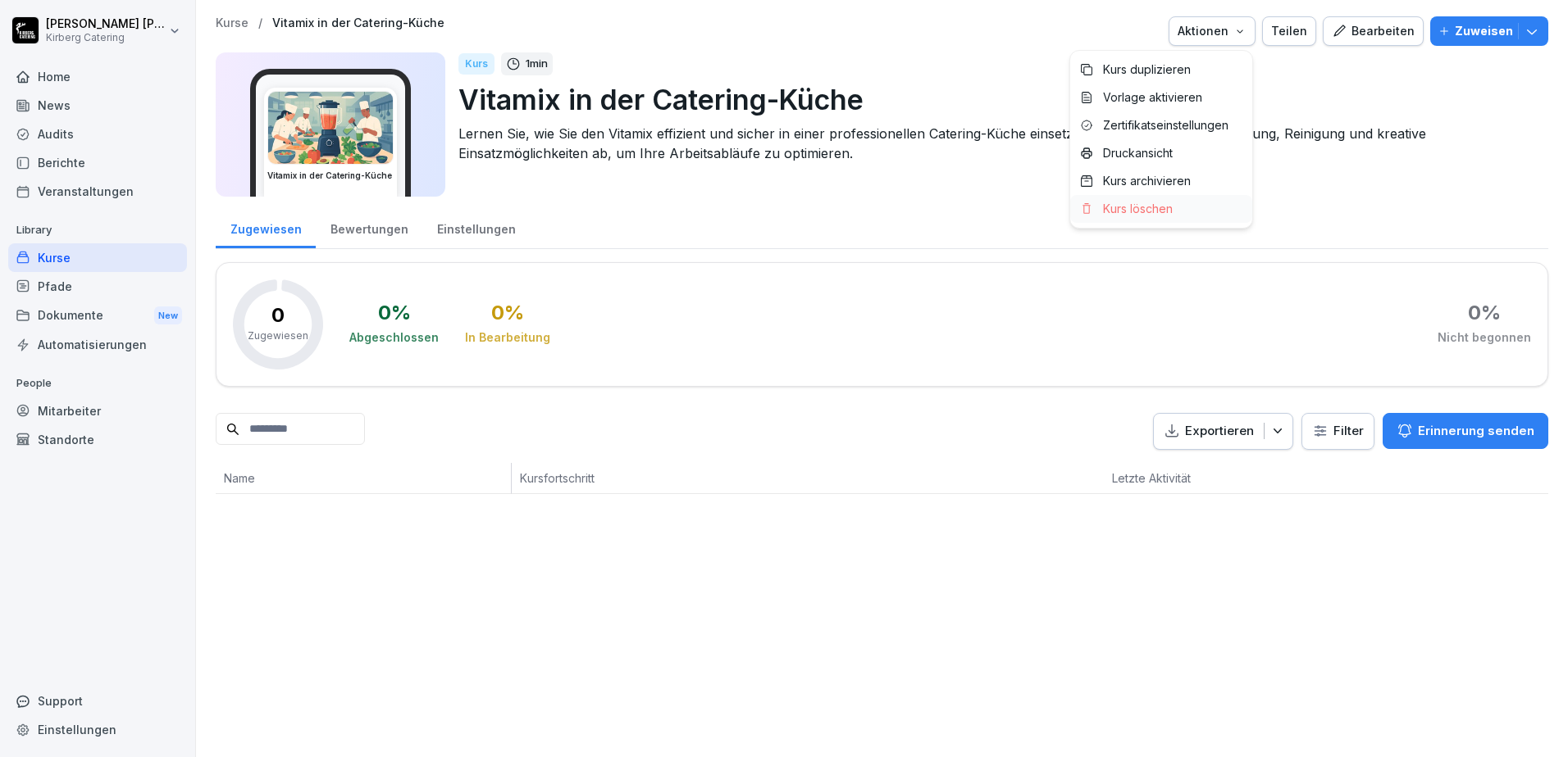
click at [1150, 207] on p "Kurs löschen" at bounding box center [1137, 209] width 70 height 15
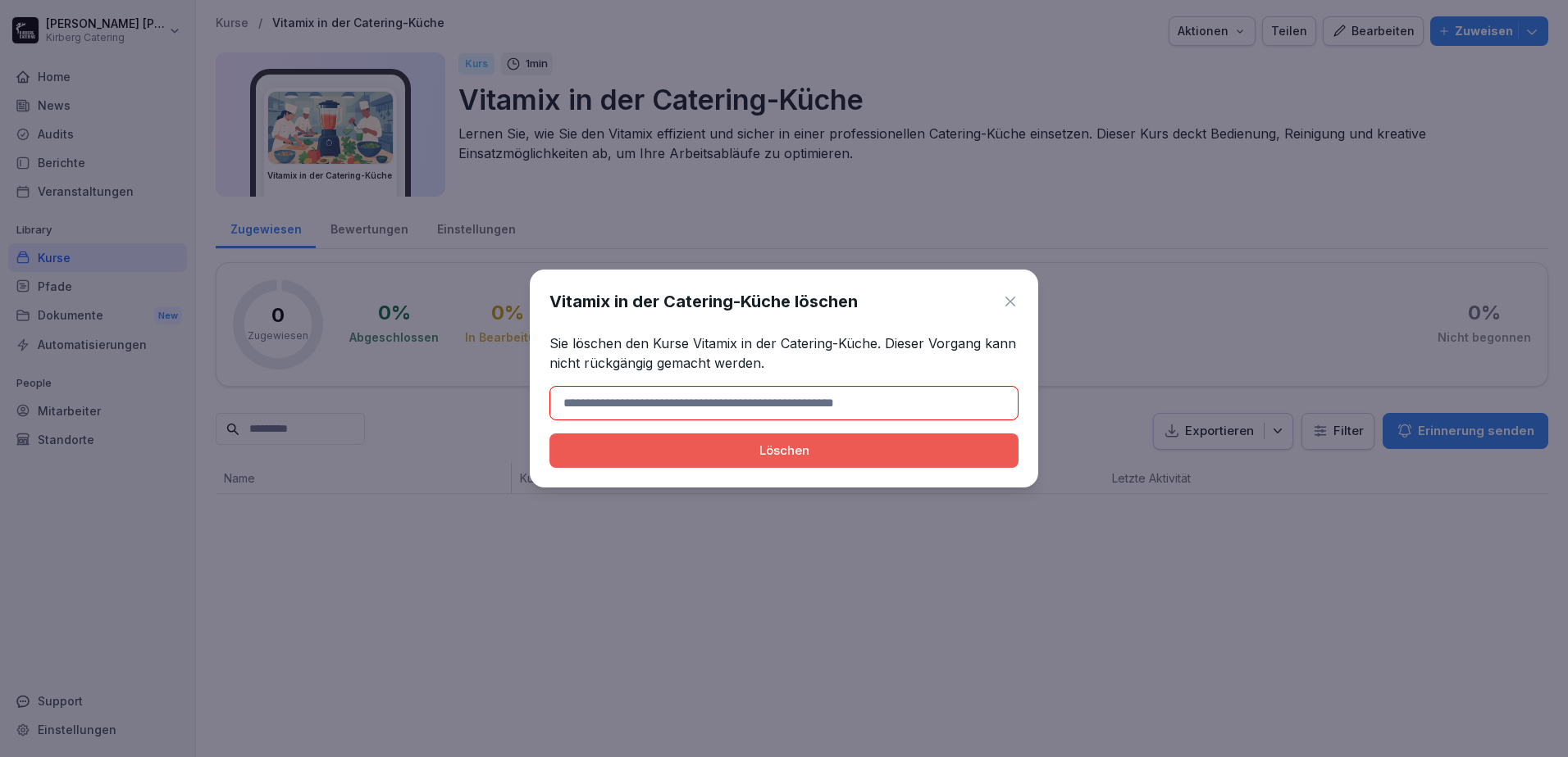
drag, startPoint x: 662, startPoint y: 402, endPoint x: 822, endPoint y: 391, distance: 160.4
click at [821, 391] on input at bounding box center [783, 404] width 469 height 35
drag, startPoint x: 554, startPoint y: 294, endPoint x: 787, endPoint y: 296, distance: 233.0
click at [787, 296] on h1 "Vitamix in der Catering-Küche löschen" at bounding box center [703, 301] width 308 height 25
copy h1 "Vitamix in der Catering-Küche"
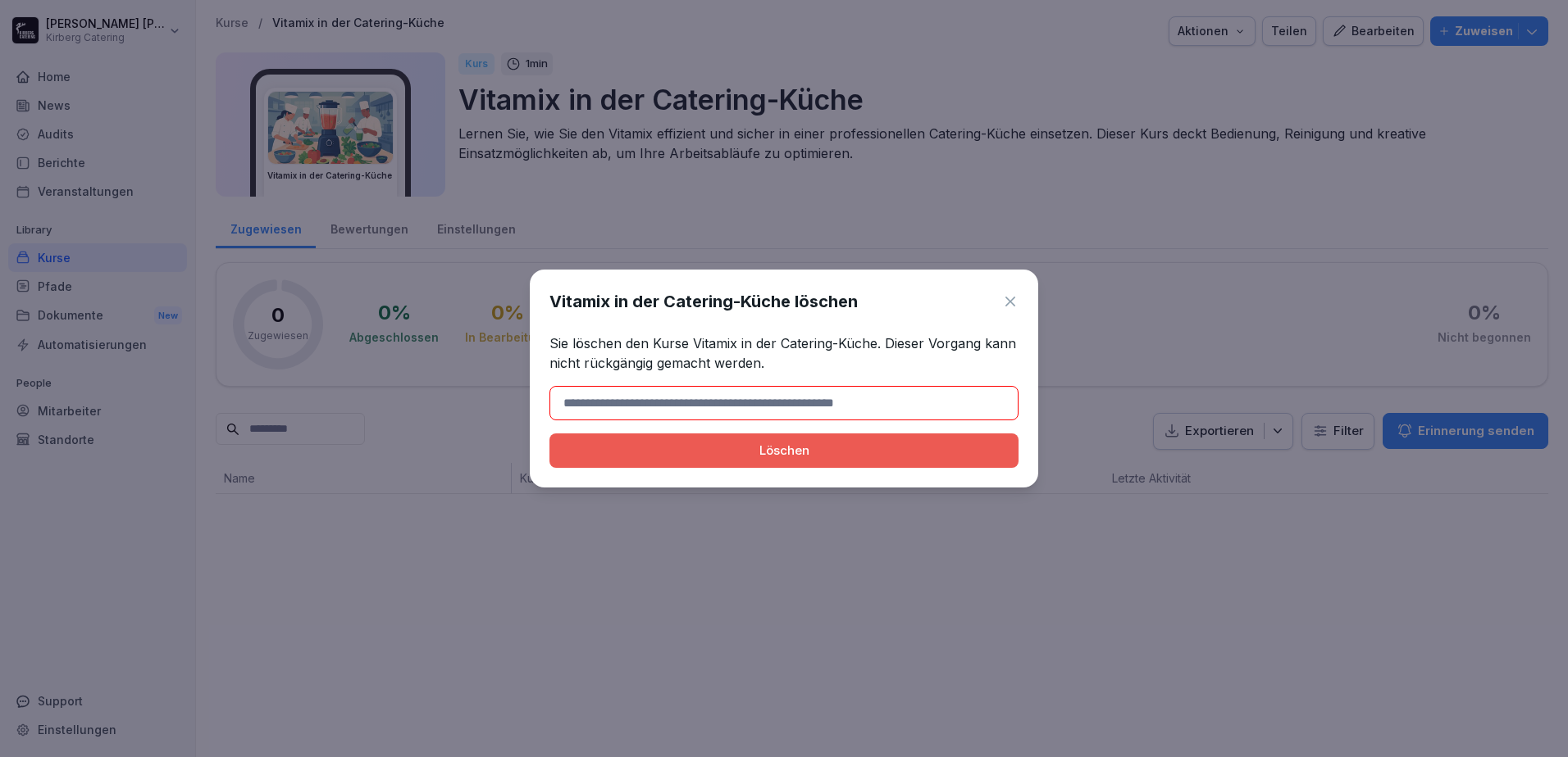
click at [703, 395] on input at bounding box center [783, 404] width 469 height 35
paste input "**********"
type input "**********"
click at [764, 449] on div "Löschen" at bounding box center [784, 451] width 442 height 18
